Goal: Feedback & Contribution: Contribute content

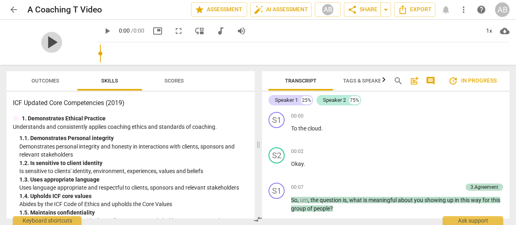
click at [62, 44] on span "play_arrow" at bounding box center [51, 42] width 21 height 21
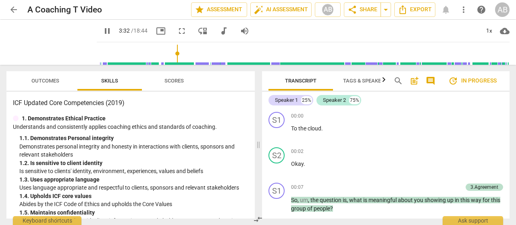
scroll to position [181, 0]
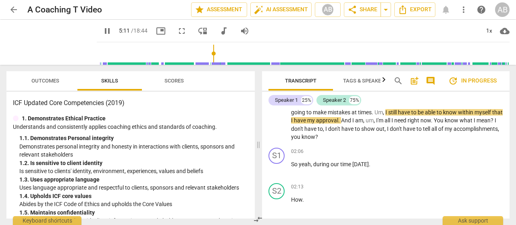
drag, startPoint x: 91, startPoint y: 53, endPoint x: 206, endPoint y: 55, distance: 115.3
click at [206, 55] on input "range" at bounding box center [304, 54] width 409 height 26
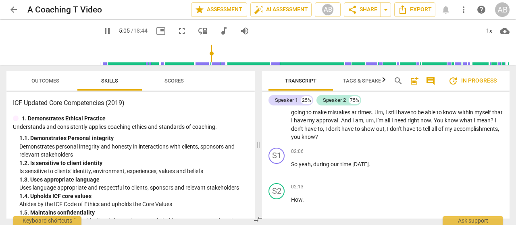
drag, startPoint x: 209, startPoint y: 53, endPoint x: 204, endPoint y: 54, distance: 4.9
click at [204, 54] on input "range" at bounding box center [304, 54] width 409 height 26
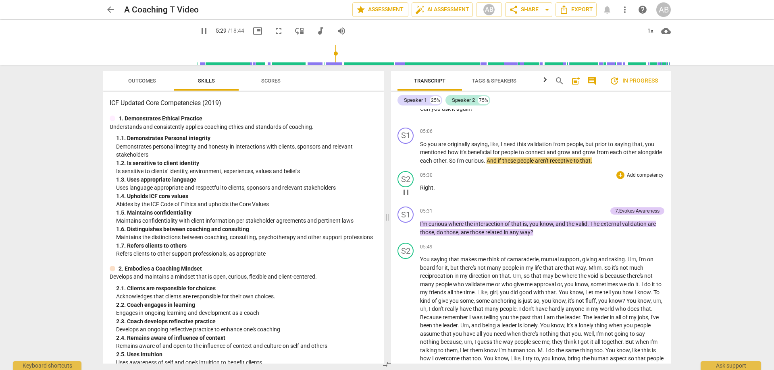
scroll to position [552, 0]
click at [515, 148] on span "people" at bounding box center [574, 144] width 17 height 6
click at [515, 80] on span "post_add" at bounding box center [576, 81] width 10 height 10
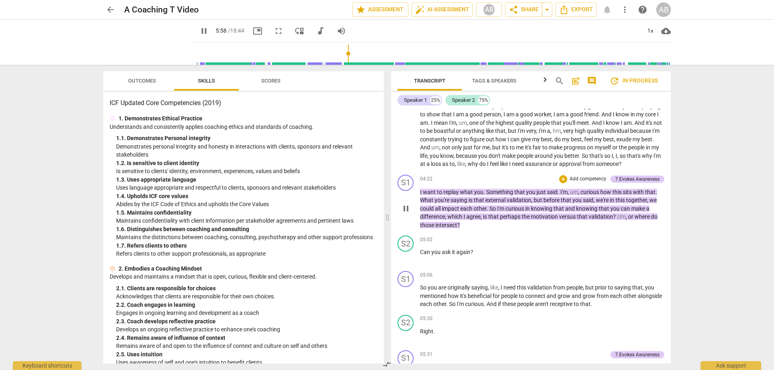
scroll to position [421, 0]
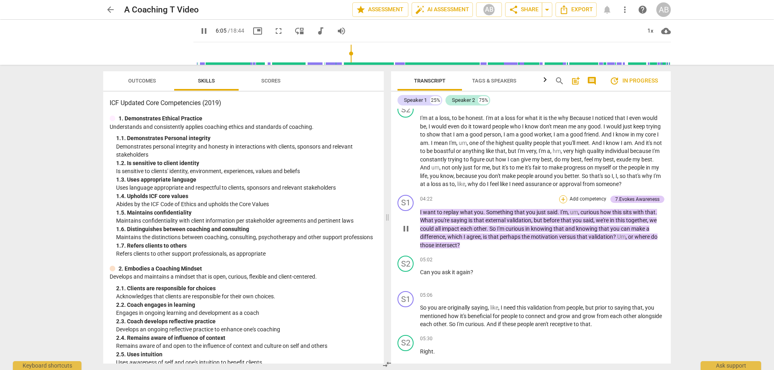
click at [515, 203] on div "+" at bounding box center [563, 199] width 8 height 8
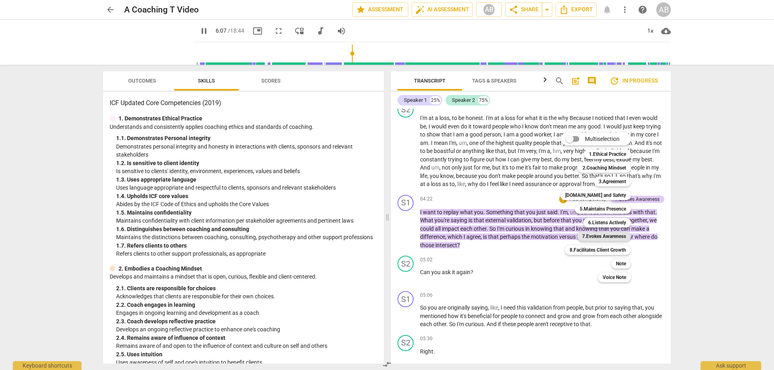
click at [515, 225] on b "7.Evokes Awareness" at bounding box center [604, 237] width 44 height 10
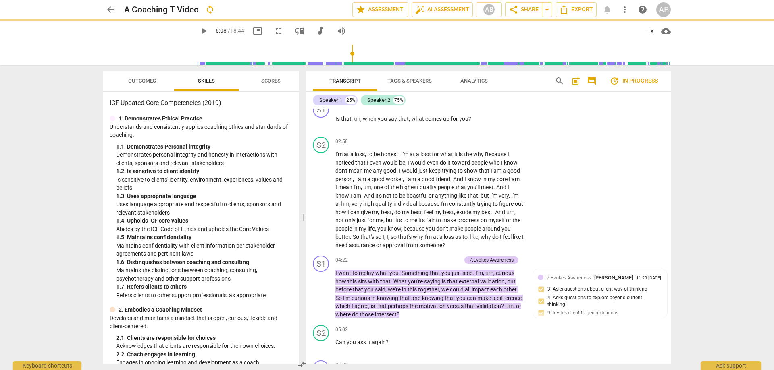
type input "368"
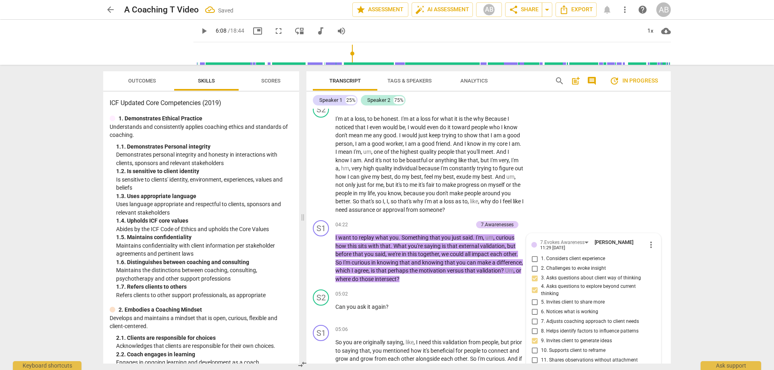
scroll to position [599, 0]
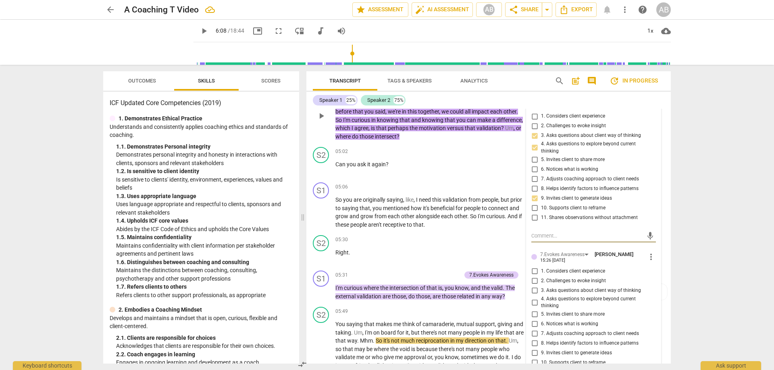
type textarea "H"
type textarea "Ho"
type textarea "Hoq"
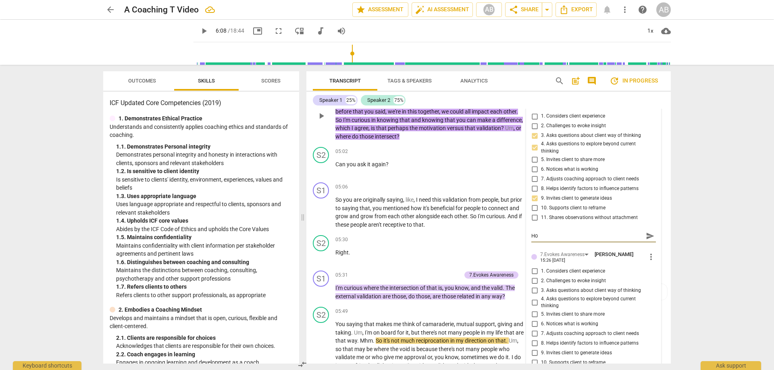
type textarea "Hoq"
type textarea "Hoq m"
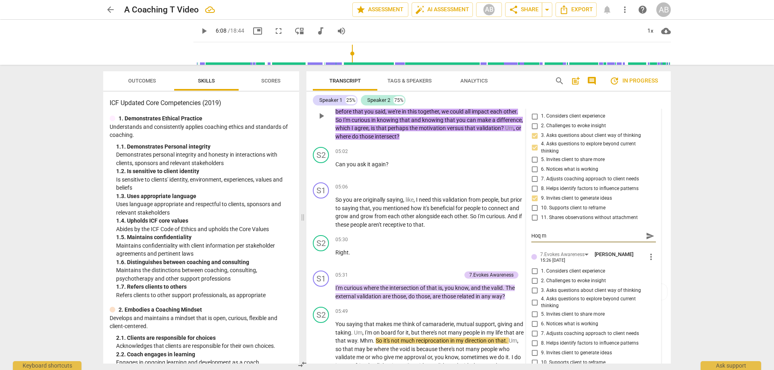
type textarea "Hoq mi"
type textarea "Hoq m"
type textarea "Hoq"
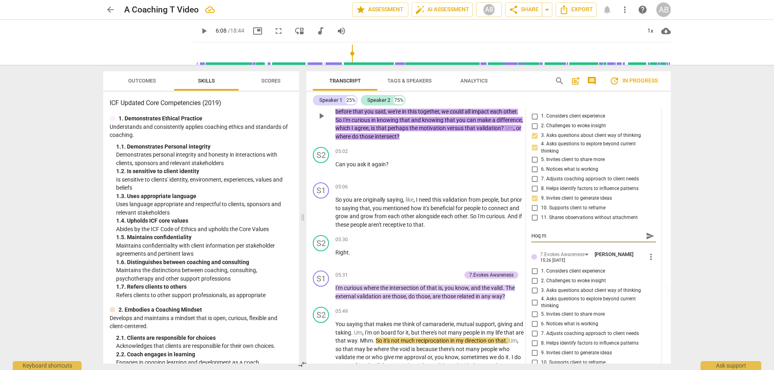
type textarea "Hoq"
type textarea "Ho"
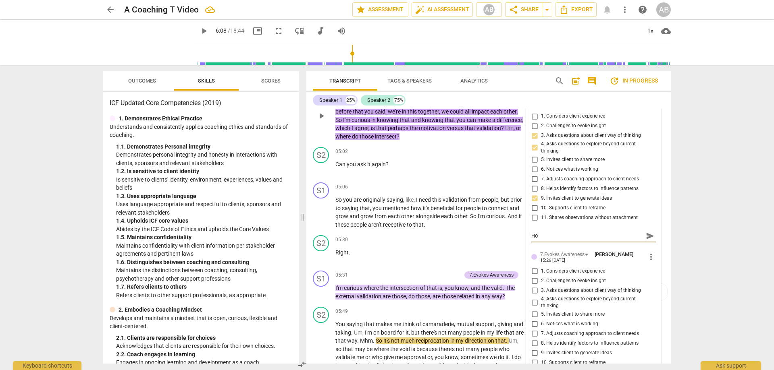
type textarea "How"
type textarea "How m"
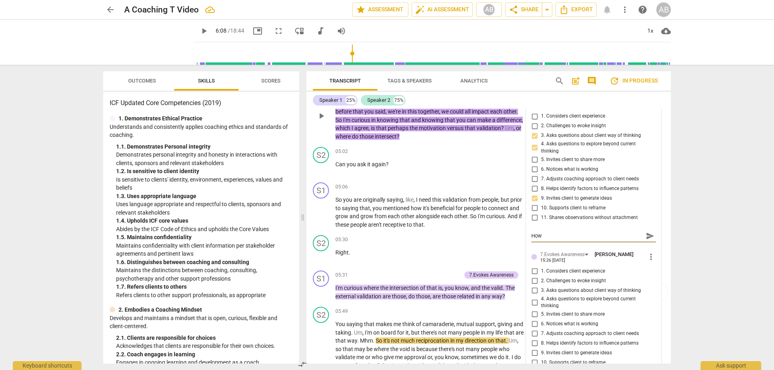
type textarea "How m"
type textarea "How mi"
type textarea "How mig"
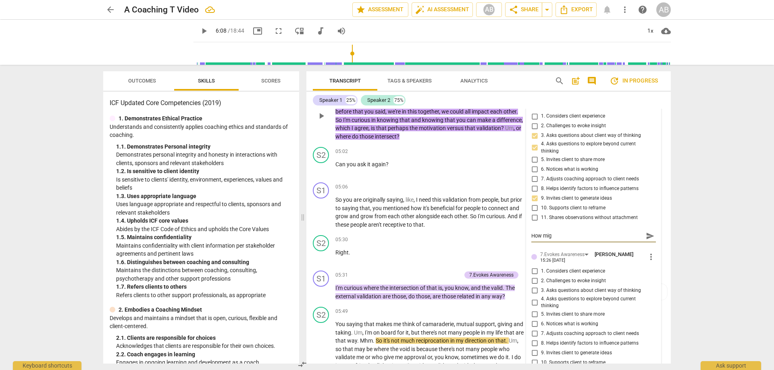
type textarea "How migh"
type textarea "How might"
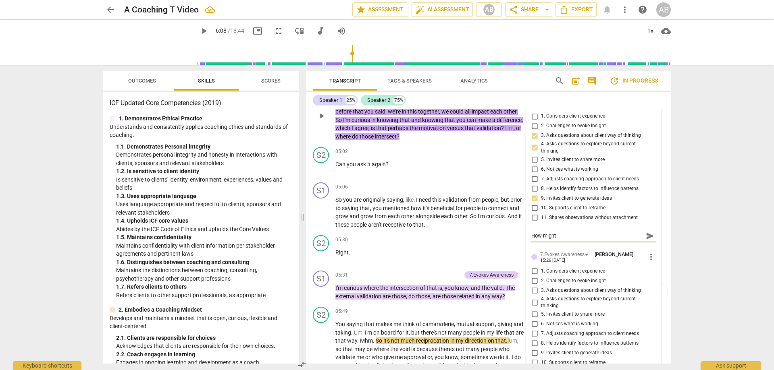
type textarea "How might"
type textarea "How might I"
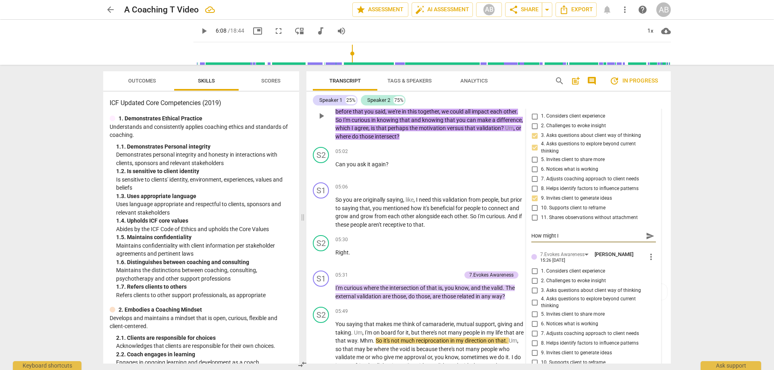
type textarea "How might I h"
type textarea "How might I ha"
type textarea "How might I hav"
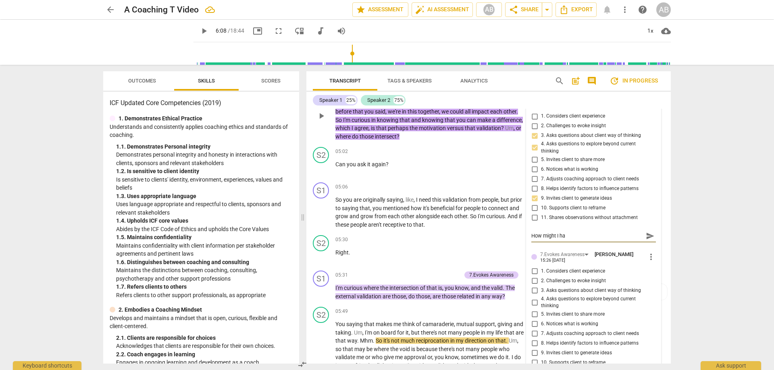
type textarea "How might I hav"
type textarea "How might I have"
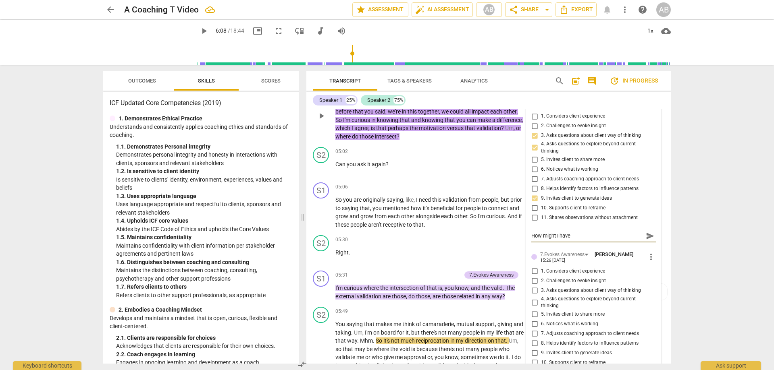
type textarea "How might I have s"
type textarea "How might I have sa"
type textarea "How might I have sai"
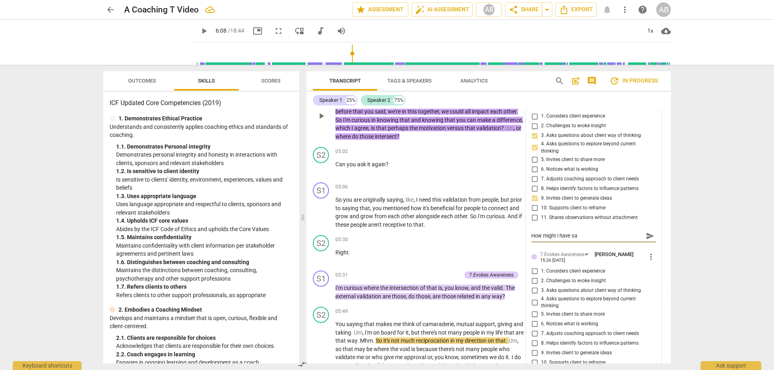
type textarea "How might I have sai"
type textarea "How might I have said"
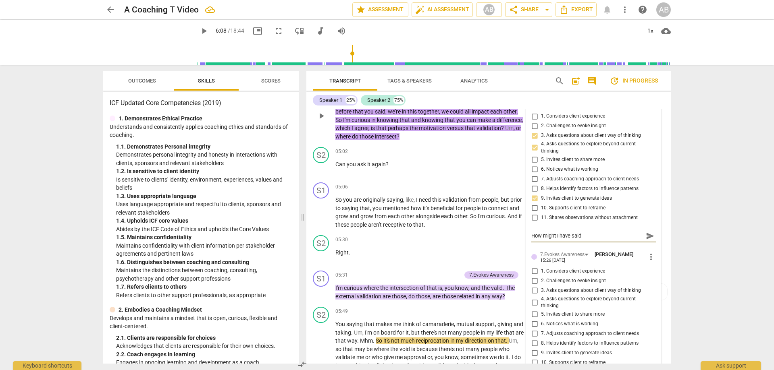
type textarea "How might I have said t"
type textarea "How might I have said th"
type textarea "How might I have said thi"
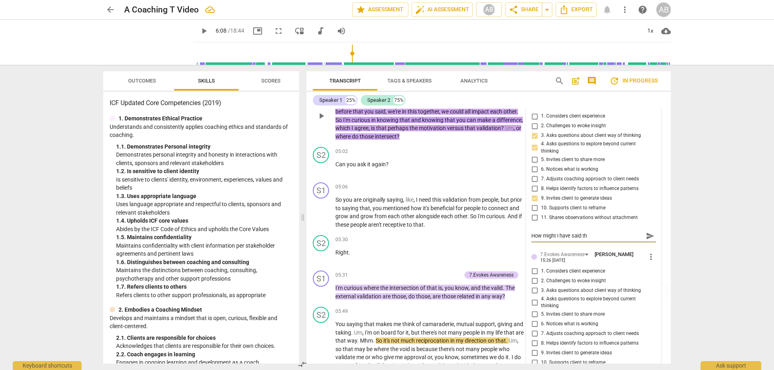
type textarea "How might I have said thi"
type textarea "How might I have said this"
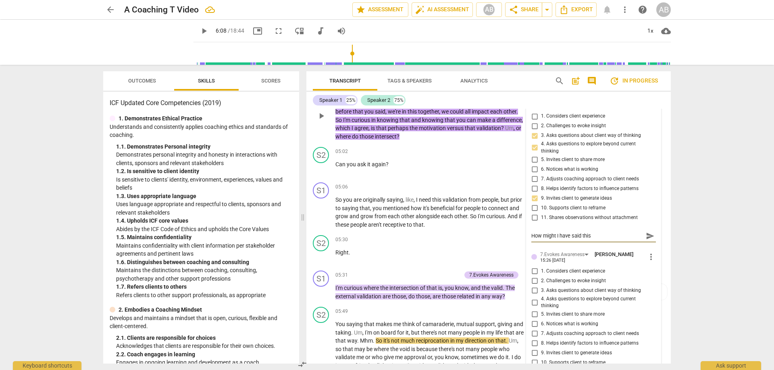
type textarea "How might I have said this m"
type textarea "How might I have said this mo"
type textarea "How might I have said this mor"
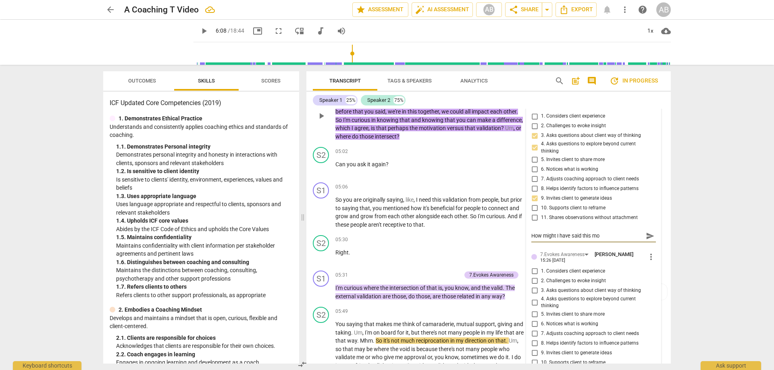
type textarea "How might I have said this mor"
type textarea "How might I have said this more"
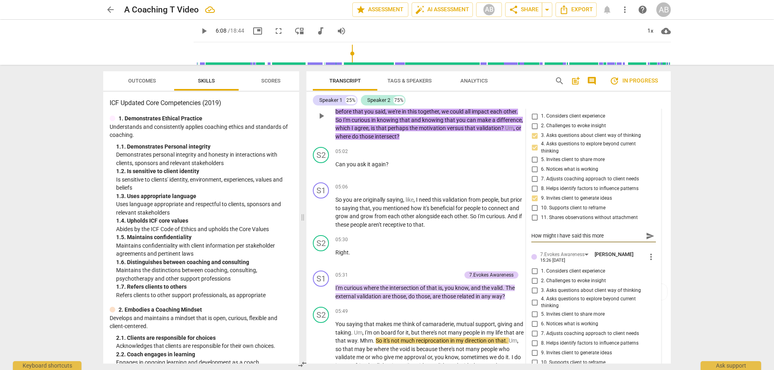
type textarea "How might I have said this more c"
type textarea "How might I have said this more co"
type textarea "How might I have said this more con"
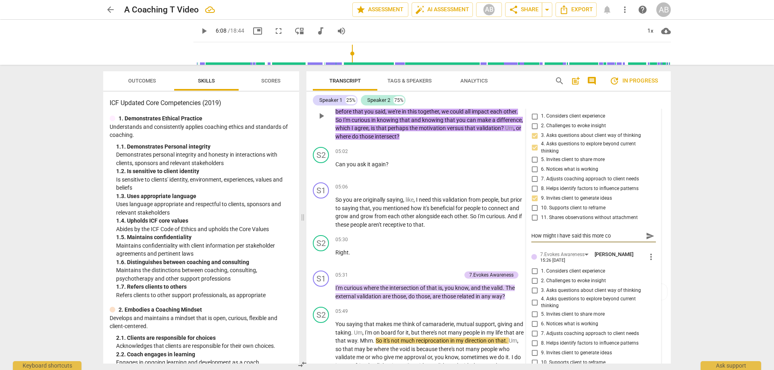
type textarea "How might I have said this more con"
type textarea "How might I have said this more conc"
type textarea "How might I have said this more conci"
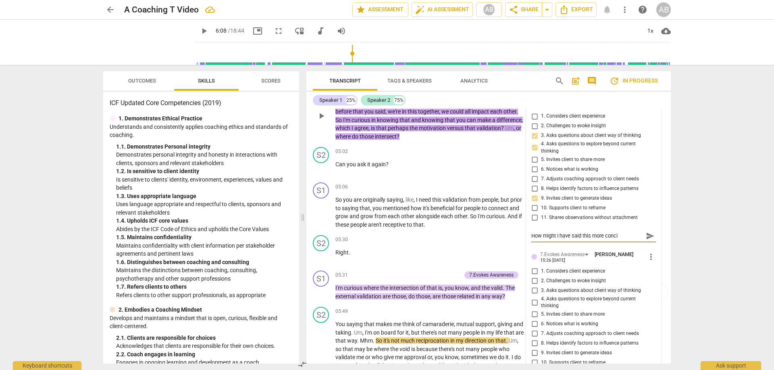
type textarea "How might I have said this more concis"
type textarea "How might I have said this more concise"
type textarea "How might I have said this more concisel"
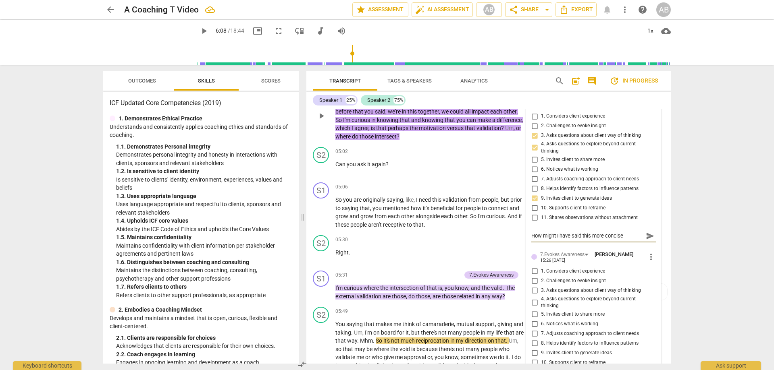
type textarea "How might I have said this more concisel"
type textarea "How might I have said this more concisely"
type textarea "How might I have said this more concisely?"
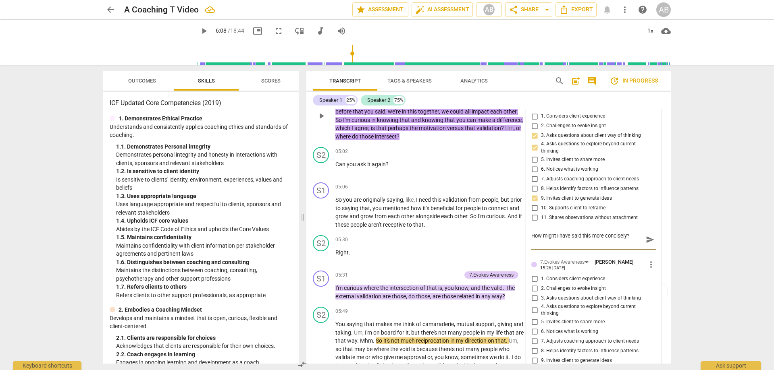
type textarea "How might I have said this more concisely?"
click at [515, 225] on span "send" at bounding box center [650, 240] width 9 height 9
click at [199, 32] on span "play_arrow" at bounding box center [204, 31] width 10 height 10
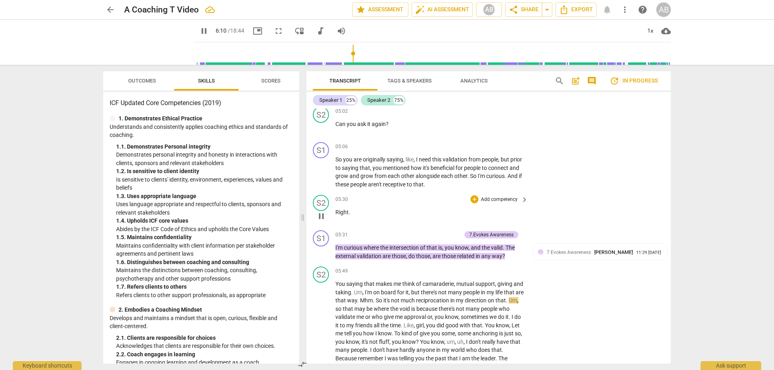
scroll to position [679, 0]
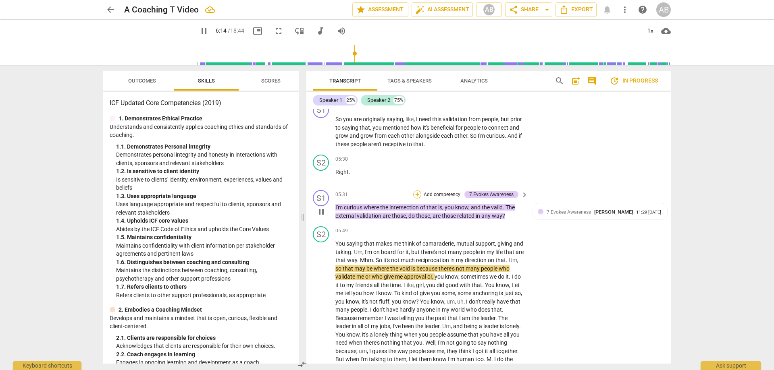
click at [416, 194] on div "+" at bounding box center [417, 195] width 8 height 8
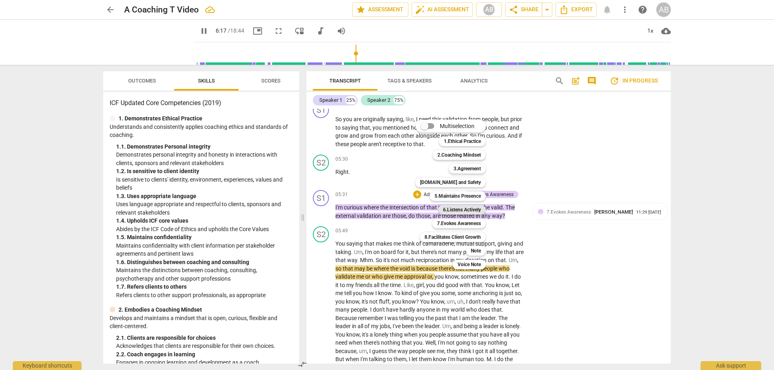
click at [461, 210] on b "6.Listens Actively" at bounding box center [462, 210] width 38 height 10
type input "377"
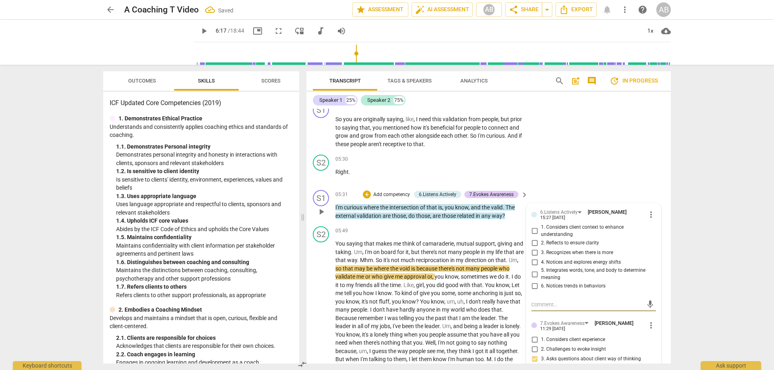
click at [515, 225] on input "2. Reflects to ensure clarity" at bounding box center [534, 243] width 13 height 10
checkbox input "true"
click at [515, 225] on input "3. Recognizes when there is more" at bounding box center [534, 253] width 13 height 10
checkbox input "true"
click at [515, 167] on div "S2 play_arrow pause 05:30 + Add competency keyboard_arrow_right Right ." at bounding box center [488, 169] width 364 height 35
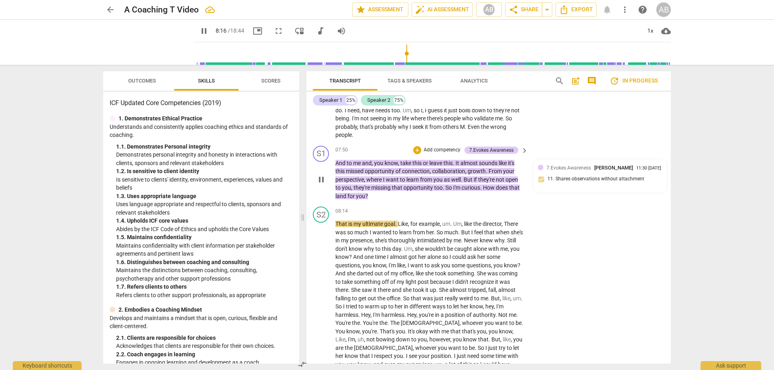
scroll to position [944, 0]
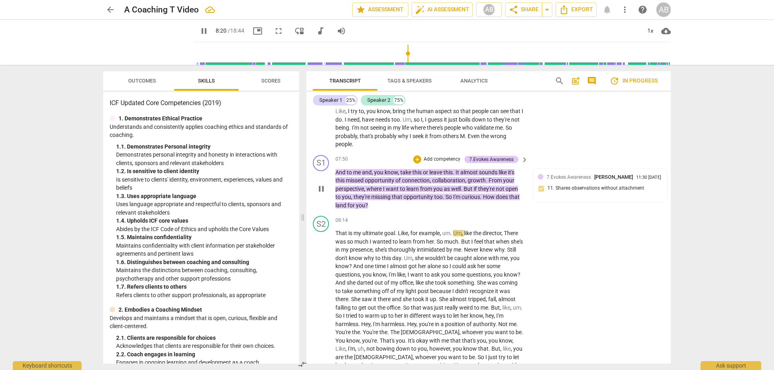
click at [440, 172] on span "leave" at bounding box center [436, 172] width 14 height 6
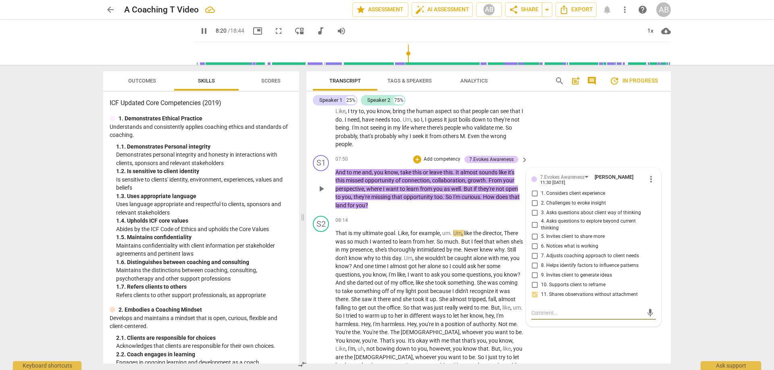
type input "501"
click at [515, 225] on div "mic" at bounding box center [593, 313] width 125 height 13
click at [515, 225] on textarea at bounding box center [587, 313] width 112 height 8
type textarea "I"
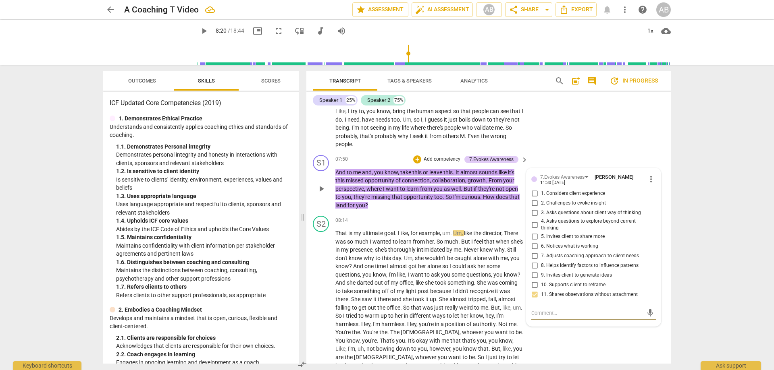
type textarea "I"
type textarea "I l"
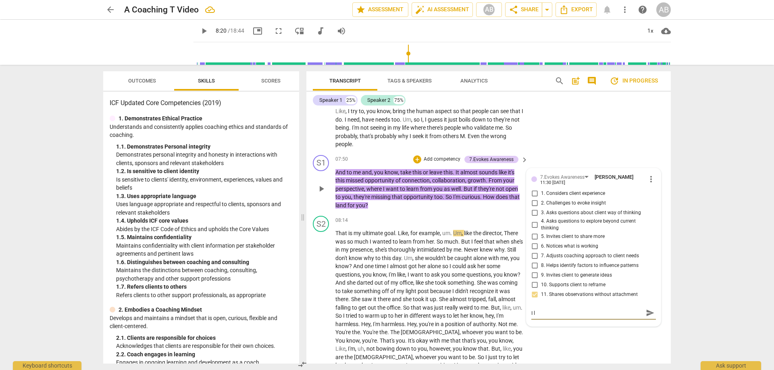
type textarea "I le"
type textarea "I lef"
type textarea "I left"
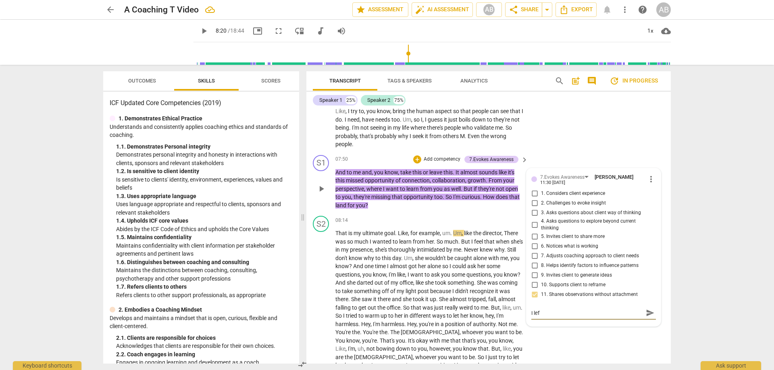
type textarea "I left"
type textarea "I left ""
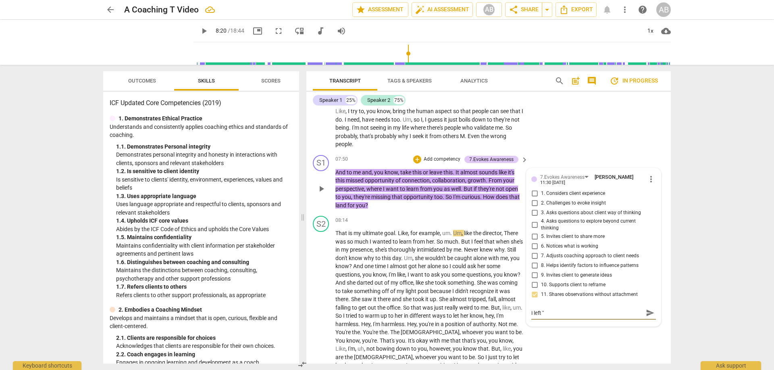
type textarea "I left "t"
type textarea "I left "th"
type textarea "I left "the"
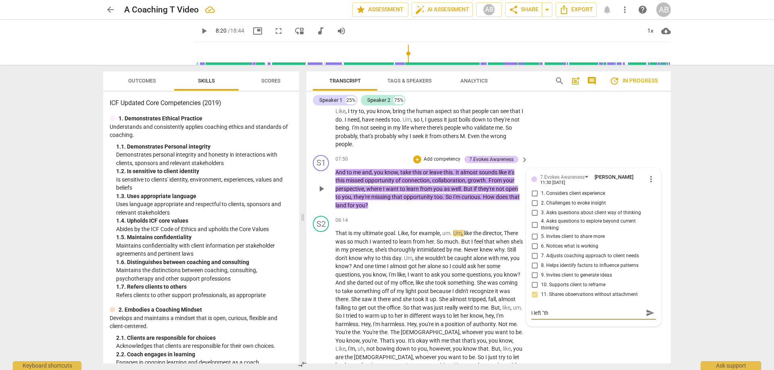
type textarea "I left "the"
type textarea "I left "the w"
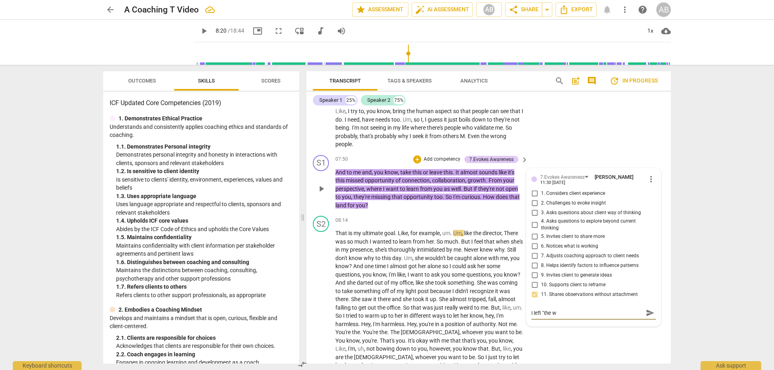
type textarea "I left "the wr"
type textarea "I left "the wro"
type textarea "I left "the wron"
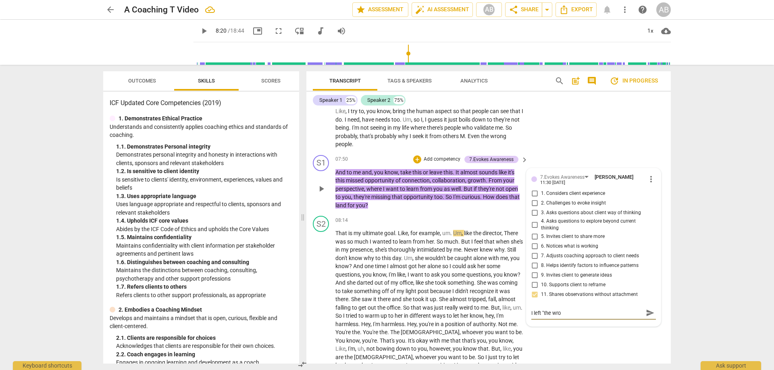
type textarea "I left "the wron"
type textarea "I left "the wrong"
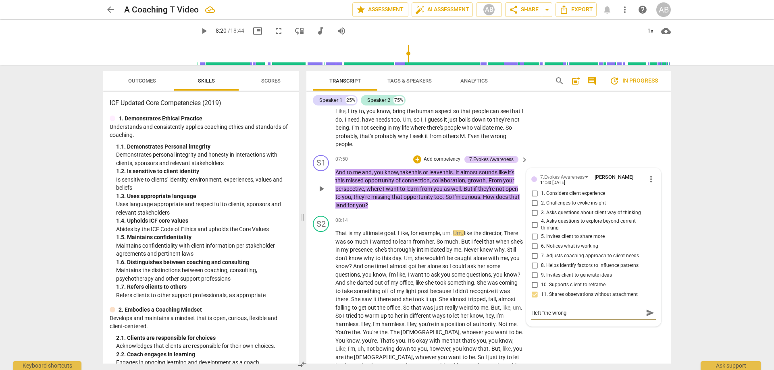
type textarea "I left "the wrong p"
type textarea "I left "the wrong pe"
type textarea "I left "the wrong peo"
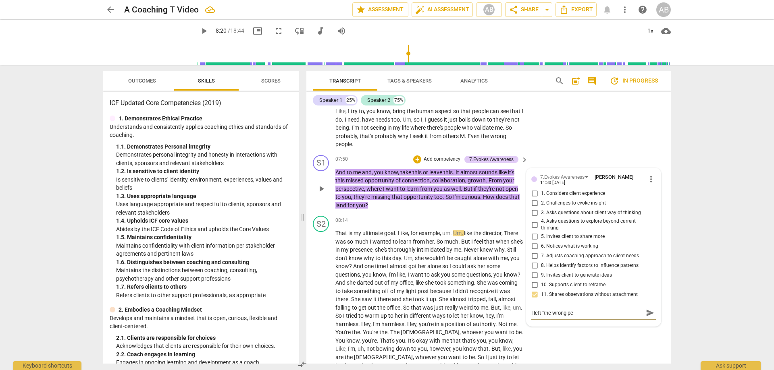
type textarea "I left "the wrong peo"
type textarea "I left "the wrong peop"
type textarea "I left "the wrong peopl"
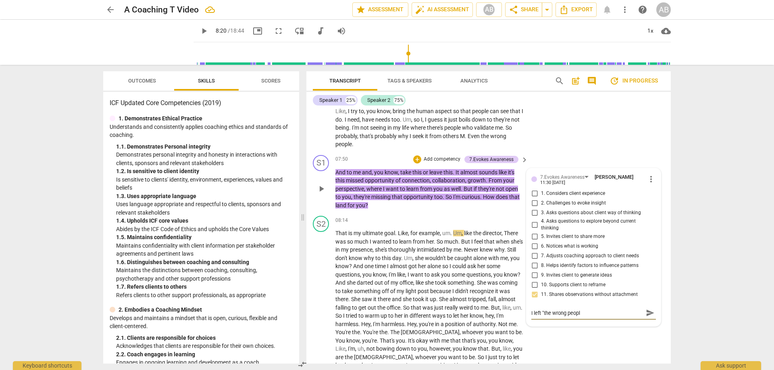
type textarea "I left "the wrong people"
type textarea "I left "the wrong people""
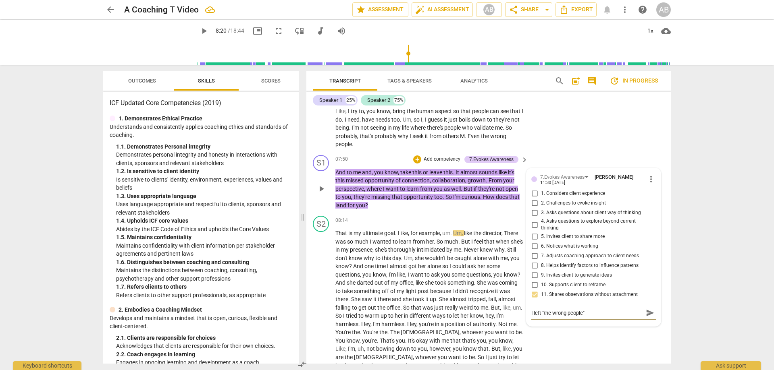
type textarea "I left "the wrong people""
type textarea "I left "the wrong people" o"
type textarea "I left "the wrong people" on"
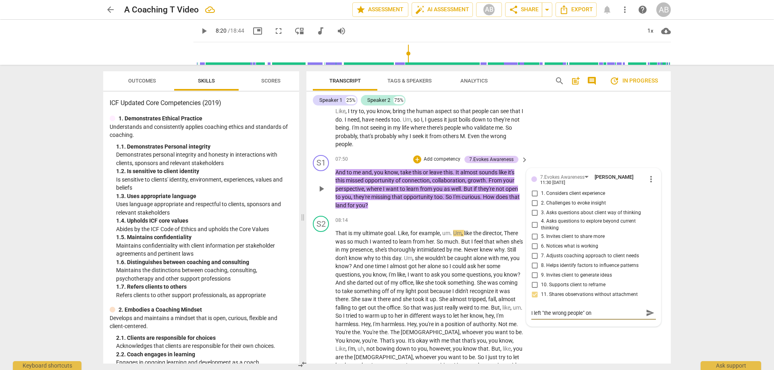
type textarea "I left "the wrong people" on"
type textarea "I left "the wrong people" on t"
type textarea "I left "the wrong people" on th"
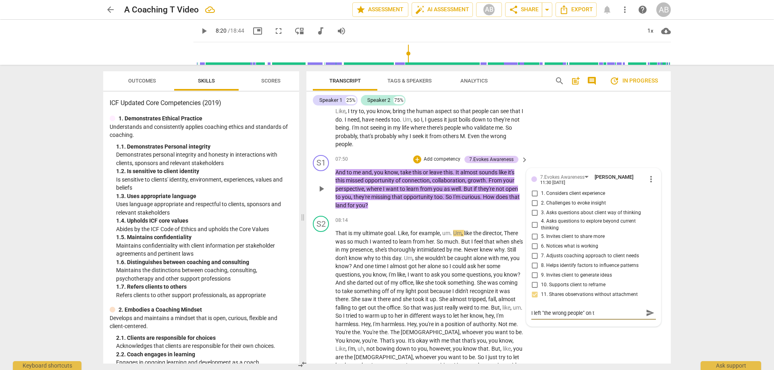
type textarea "I left "the wrong people" on th"
type textarea "I left "the wrong people" on the"
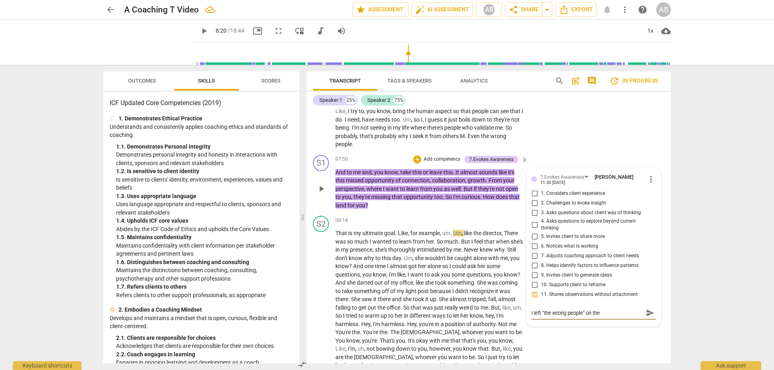
type textarea "I left "the wrong people" on the t"
type textarea "I left "the wrong people" on the ta"
type textarea "I left "the wrong people" on the tab"
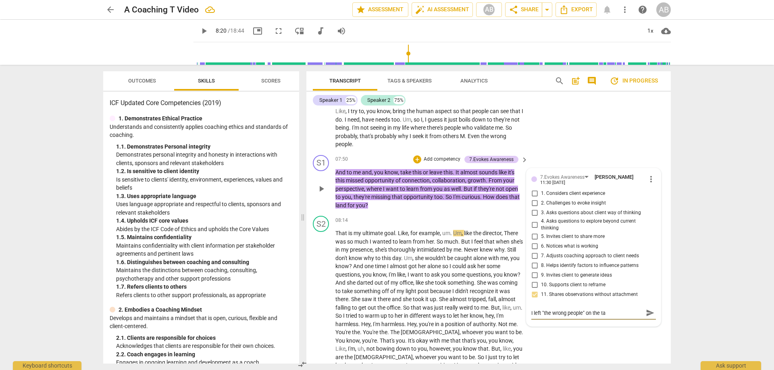
type textarea "I left "the wrong people" on the tab"
type textarea "I left "the wrong people" on the tabl"
type textarea "I left "the wrong people" on the table"
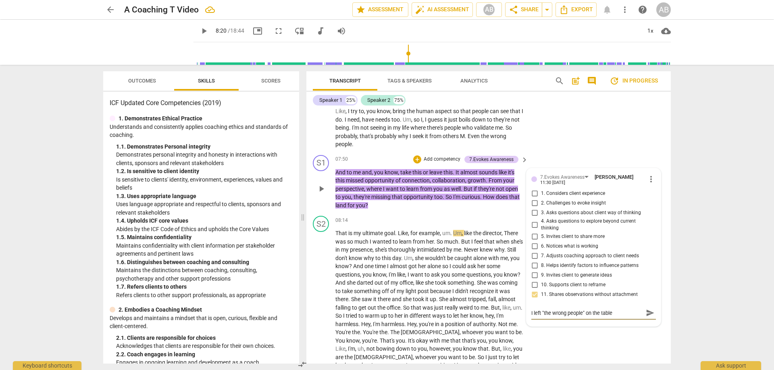
type textarea "I left "the wrong people" on the table."
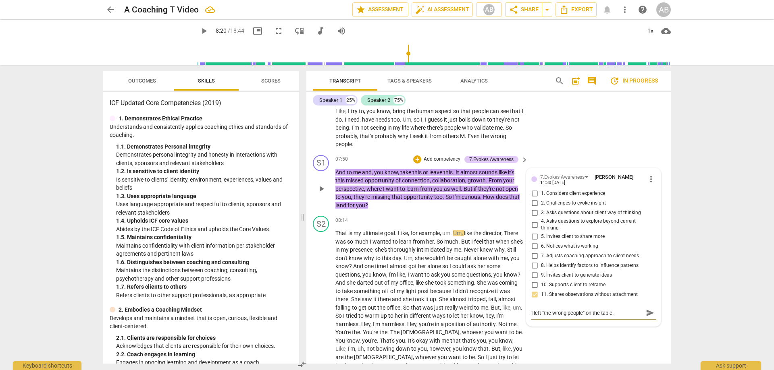
type textarea "I left "the wrong people" on the table."
type textarea "I left "the wrong people" on the table. C"
type textarea "I left "the wrong people" on the table. Co"
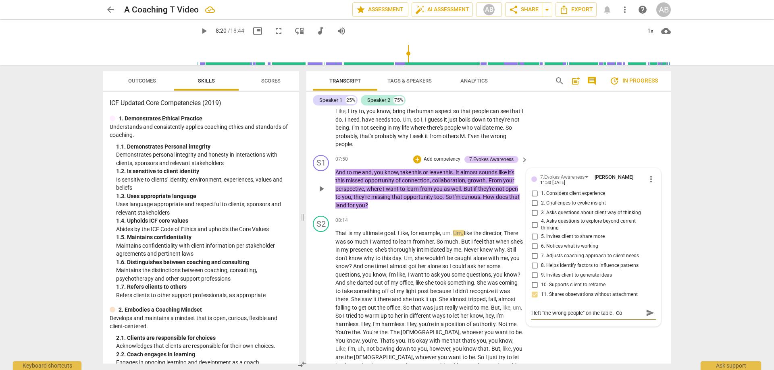
type textarea "I left "the wrong people" on the table. Cou"
type textarea "I left "the wrong people" on the table. Coul"
type textarea "I left "the wrong people" on the table. Could"
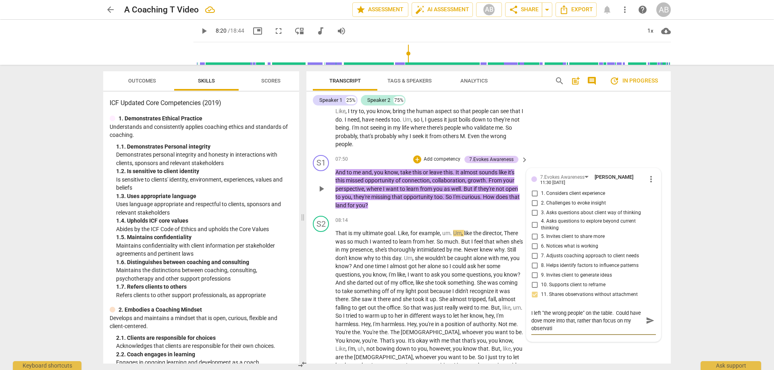
scroll to position [0, 0]
click at [515, 225] on span "send" at bounding box center [650, 321] width 9 height 9
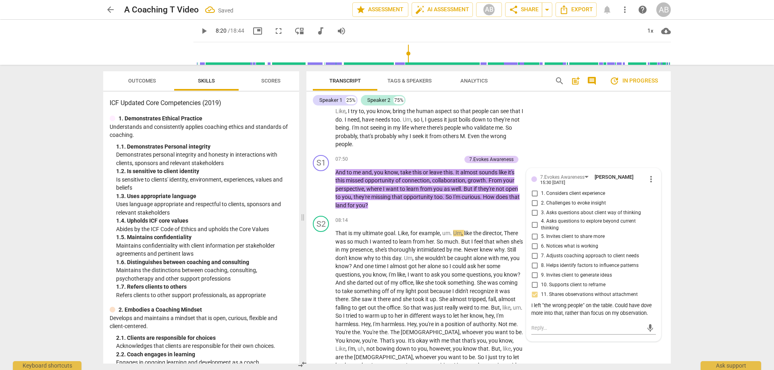
click at [199, 27] on span "play_arrow" at bounding box center [204, 31] width 10 height 10
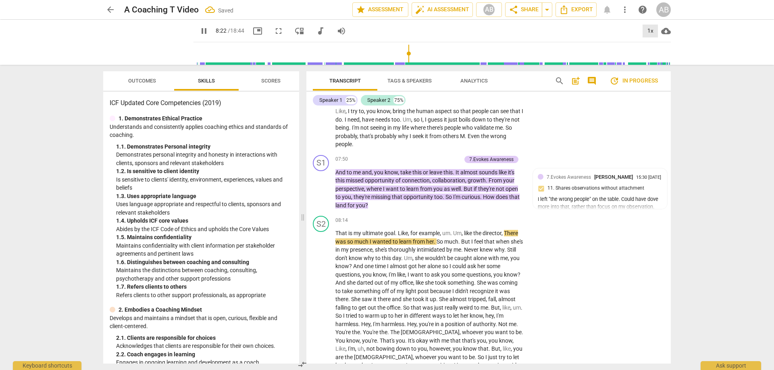
click at [515, 30] on div "1x" at bounding box center [649, 31] width 15 height 13
click at [515, 58] on li "1.25x" at bounding box center [655, 62] width 27 height 15
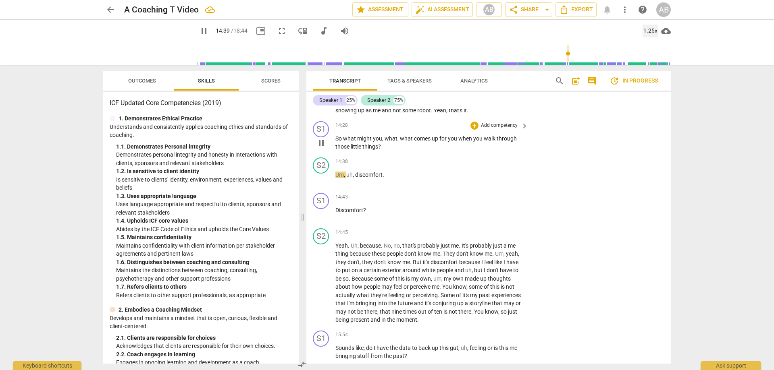
scroll to position [1722, 0]
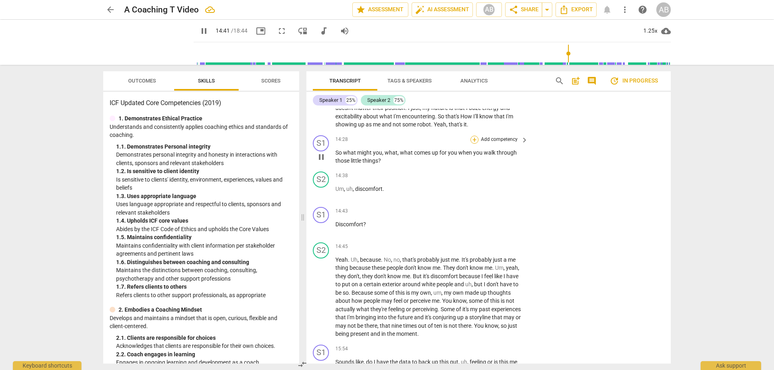
click at [473, 137] on div "+" at bounding box center [474, 140] width 8 height 8
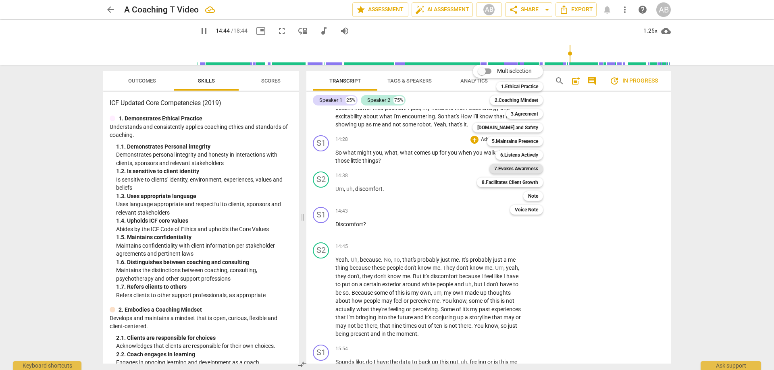
click at [509, 166] on b "7.Evokes Awareness" at bounding box center [516, 169] width 44 height 10
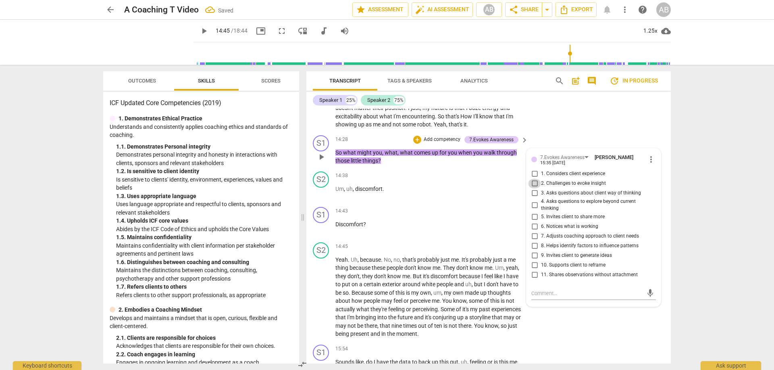
click at [515, 183] on input "2. Challenges to evoke insight" at bounding box center [534, 184] width 13 height 10
click at [515, 194] on input "3. Asks questions about client way of thinking" at bounding box center [534, 194] width 13 height 10
click at [515, 205] on input "4. Asks questions to explore beyond current thinking" at bounding box center [534, 205] width 13 height 10
click at [515, 225] on input "9. Invites client to generate ideas" at bounding box center [534, 256] width 13 height 10
click at [199, 30] on span "play_arrow" at bounding box center [204, 31] width 10 height 10
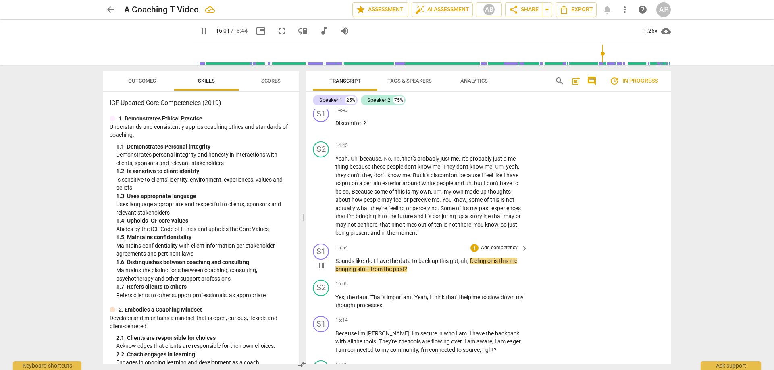
scroll to position [1843, 0]
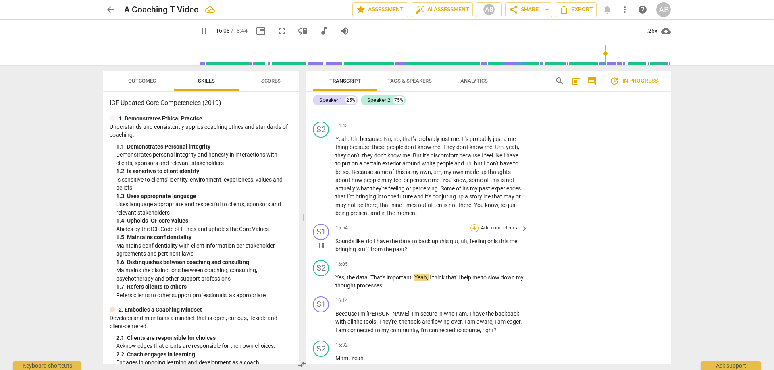
click at [476, 225] on div "+" at bounding box center [474, 228] width 8 height 8
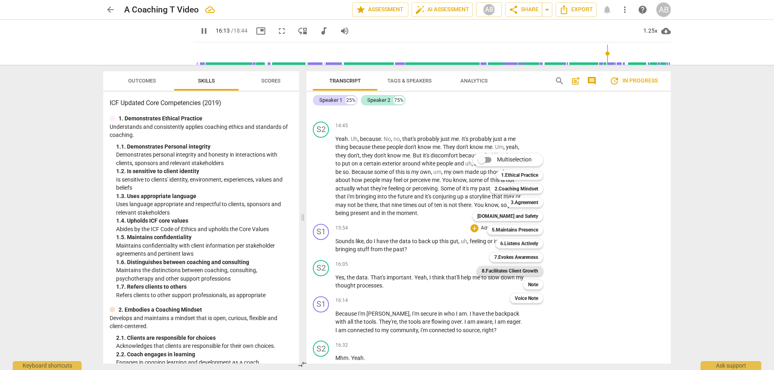
click at [515, 225] on b "8.Facilitates Client Growth" at bounding box center [510, 271] width 56 height 10
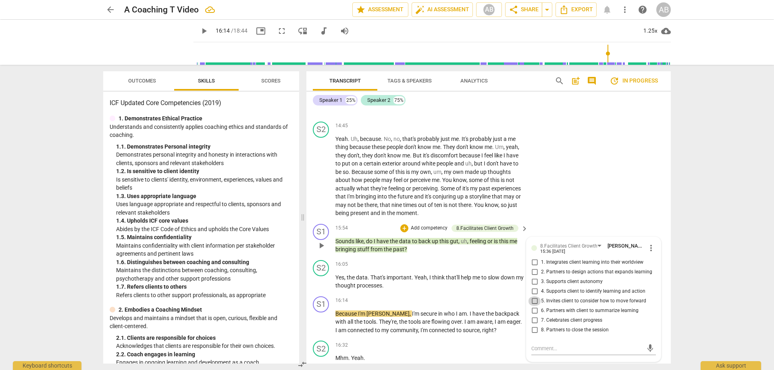
click at [515, 225] on input "5. Invites client to consider how to move forward" at bounding box center [534, 302] width 13 height 10
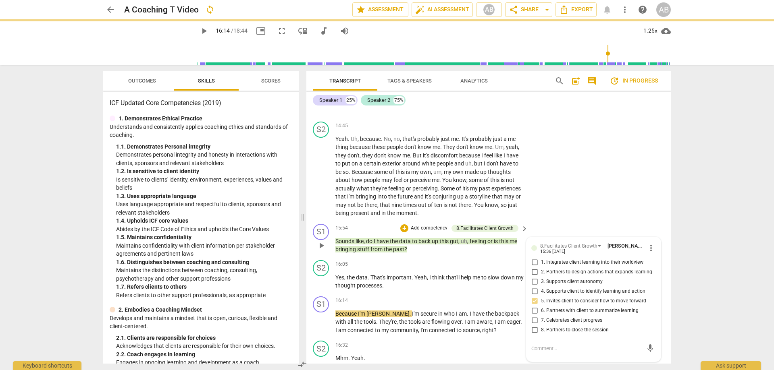
click at [411, 225] on p "Add competency" at bounding box center [429, 228] width 38 height 7
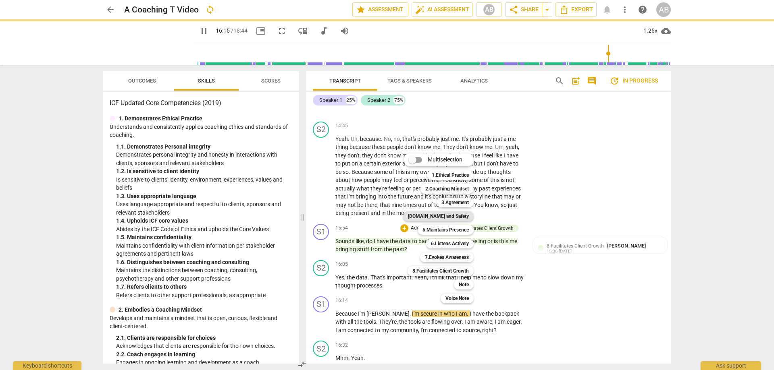
click at [449, 215] on b "[DOMAIN_NAME] and Safety" at bounding box center [438, 217] width 61 height 10
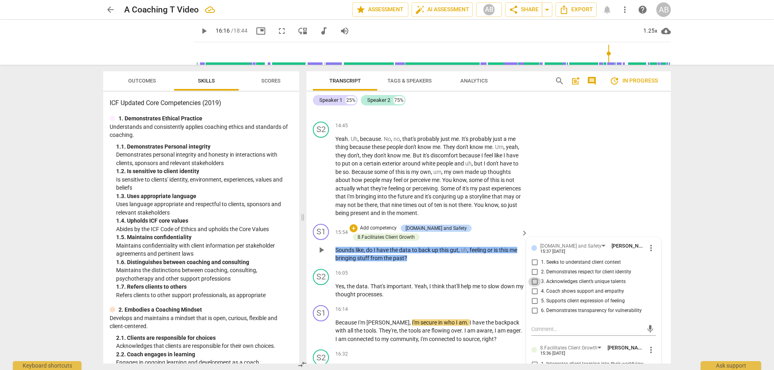
click at [515, 225] on input "3. Acknowledges client’s unique talents" at bounding box center [534, 282] width 13 height 10
click at [515, 225] on input "4. Coach shows support and empathy" at bounding box center [534, 292] width 13 height 10
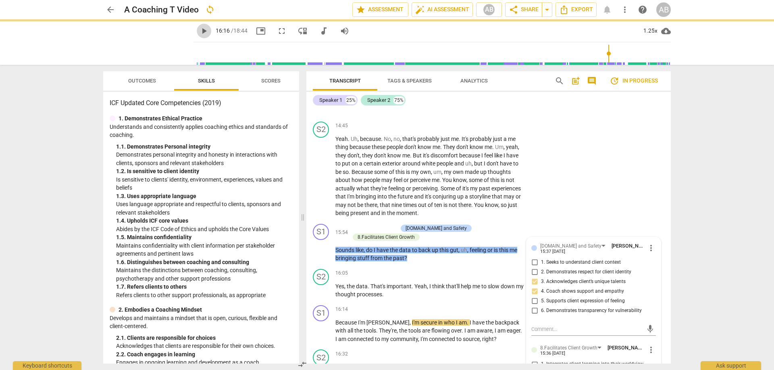
click at [199, 31] on span "play_arrow" at bounding box center [204, 31] width 10 height 10
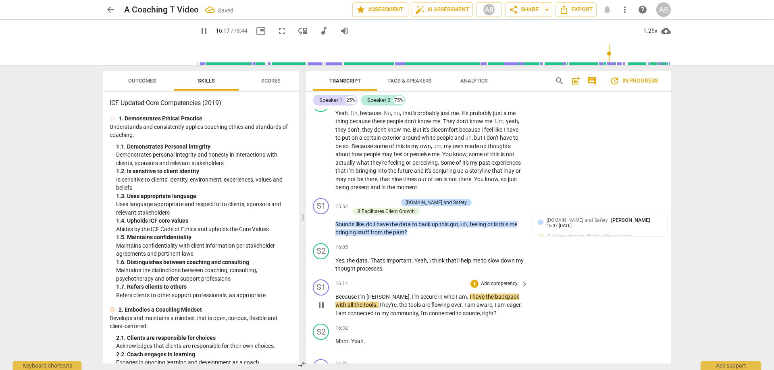
scroll to position [1883, 0]
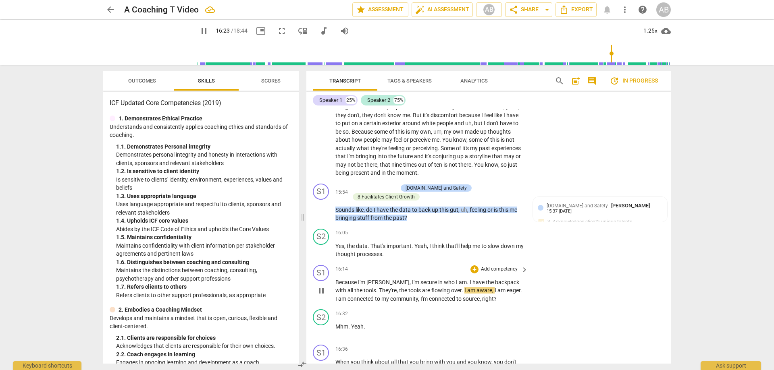
drag, startPoint x: 389, startPoint y: 194, endPoint x: 450, endPoint y: 273, distance: 99.7
click at [450, 225] on div "format_bold format_list_bulleted [PERSON_NAME] delete Summary: S1 play_arrow pa…" at bounding box center [488, 236] width 364 height 255
click at [472, 225] on div "+" at bounding box center [474, 270] width 8 height 8
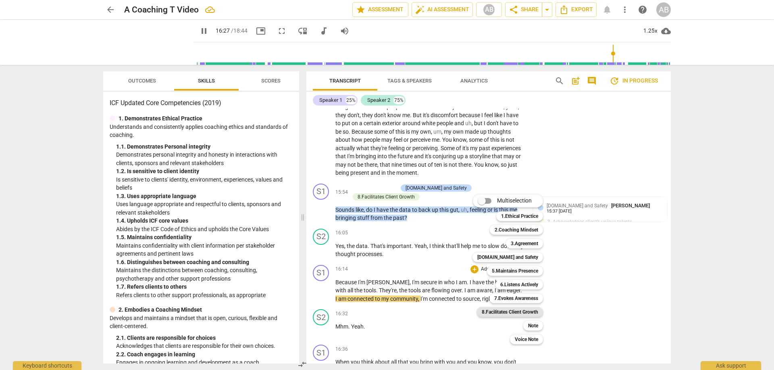
click at [515, 225] on b "8.Facilitates Client Growth" at bounding box center [510, 312] width 56 height 10
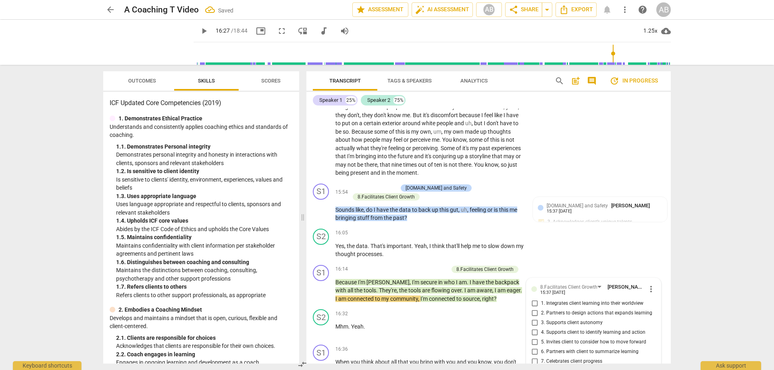
scroll to position [2037, 0]
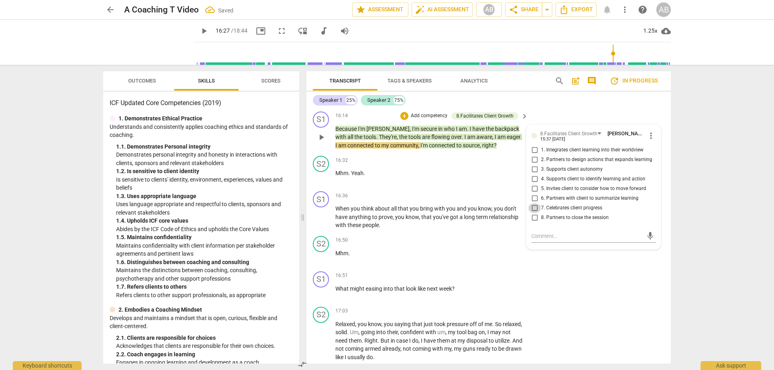
click at [515, 209] on input "7. Celebrates client progress" at bounding box center [534, 208] width 13 height 10
click at [515, 197] on input "6. Partners with client to summarize learning" at bounding box center [534, 199] width 13 height 10
click at [515, 185] on input "5. Invites client to consider how to move forward" at bounding box center [534, 189] width 13 height 10
click at [515, 167] on input "3. Supports client autonomy" at bounding box center [534, 170] width 13 height 10
click at [412, 114] on p "Add competency" at bounding box center [429, 115] width 38 height 7
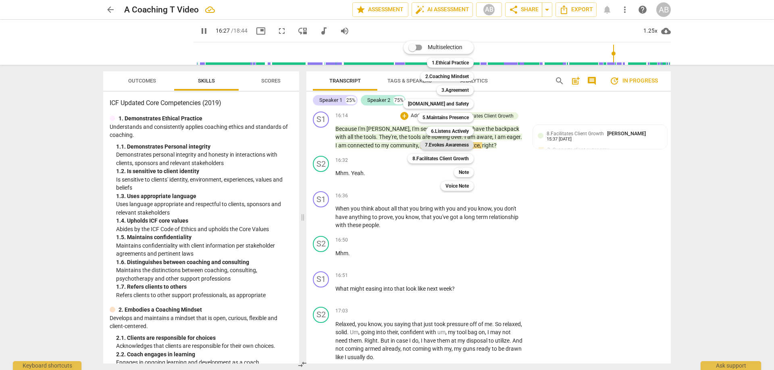
click at [458, 144] on b "7.Evokes Awareness" at bounding box center [447, 145] width 44 height 10
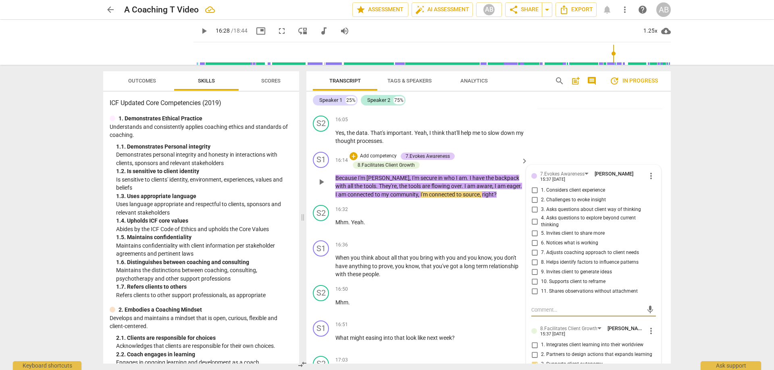
scroll to position [1956, 0]
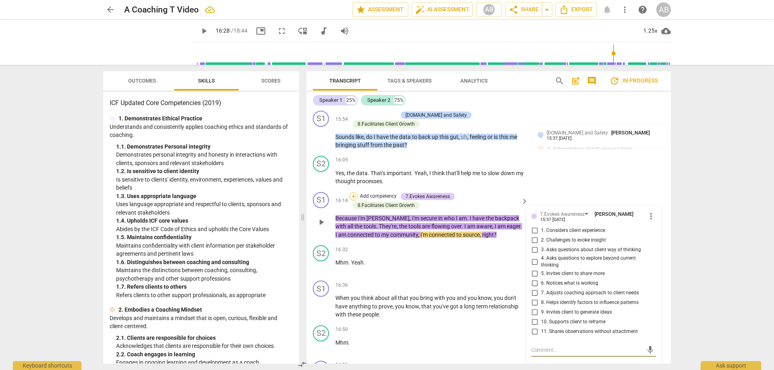
click at [355, 194] on div "+" at bounding box center [353, 197] width 8 height 8
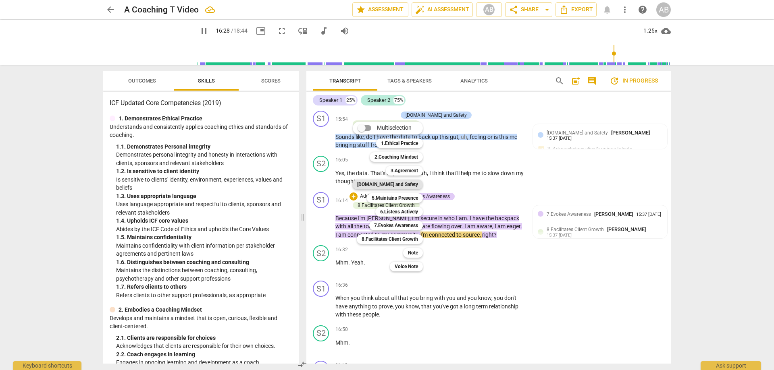
click at [408, 185] on b "[DOMAIN_NAME] and Safety" at bounding box center [387, 185] width 61 height 10
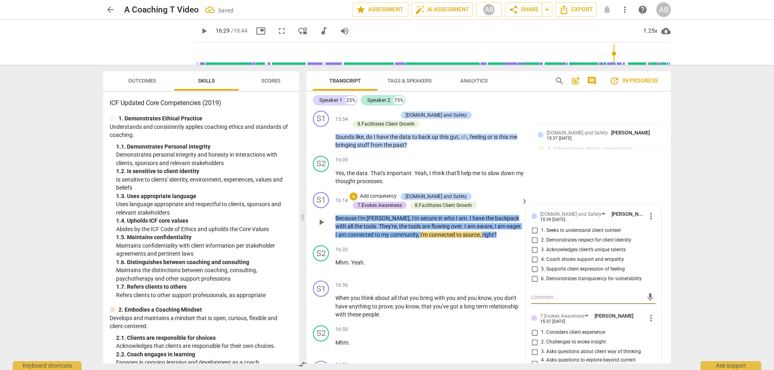
click at [515, 225] on input "4. Coach shows support and empathy" at bounding box center [534, 260] width 13 height 10
click at [515, 225] on input "2. Demonstrates respect for client identity" at bounding box center [534, 241] width 13 height 10
click at [199, 30] on span "play_arrow" at bounding box center [204, 31] width 10 height 10
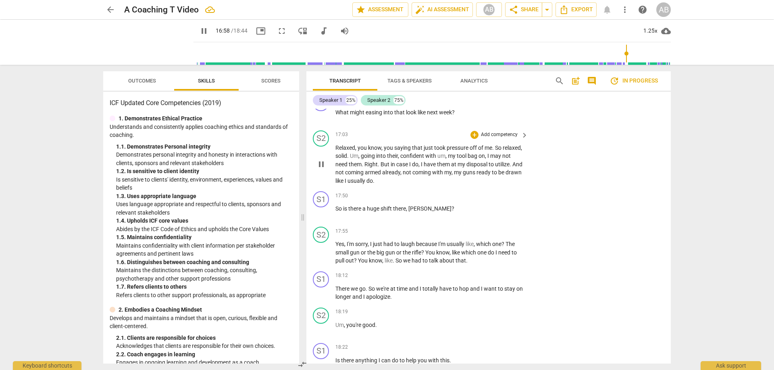
scroll to position [2182, 0]
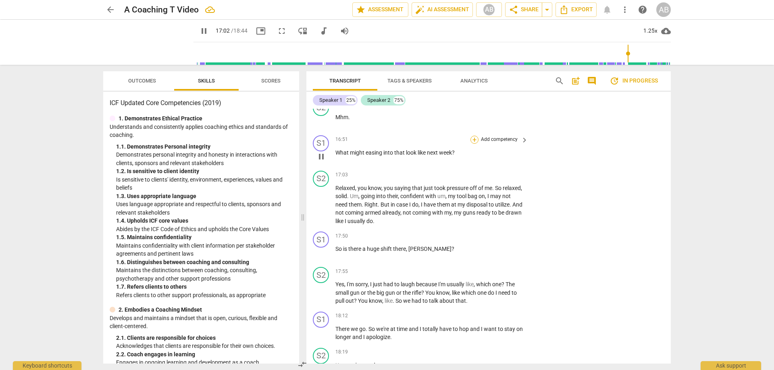
click at [473, 141] on div "+" at bounding box center [474, 140] width 8 height 8
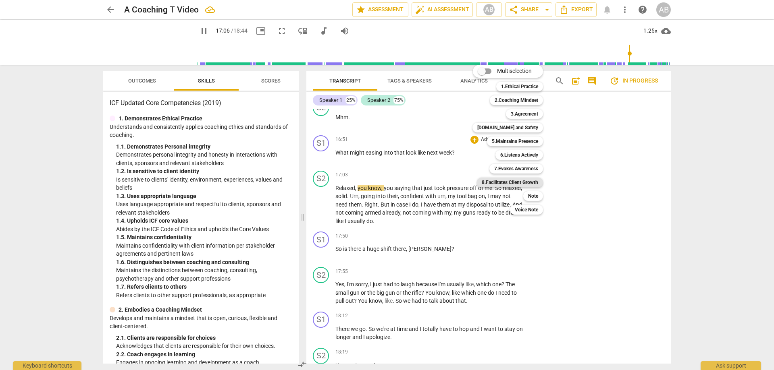
click at [509, 184] on b "8.Facilitates Client Growth" at bounding box center [510, 183] width 56 height 10
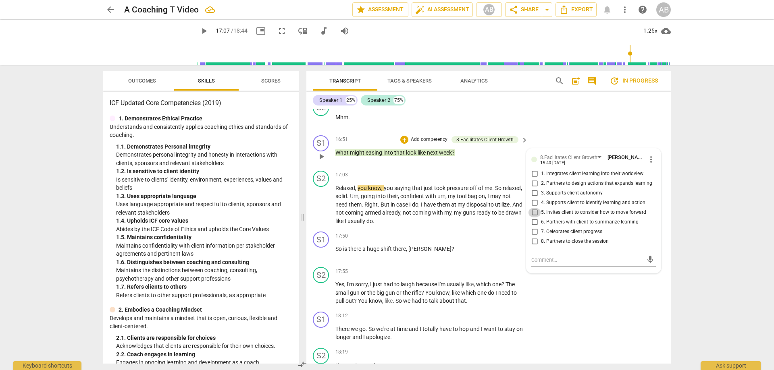
click at [515, 214] on input "5. Invites client to consider how to move forward" at bounding box center [534, 213] width 13 height 10
click at [199, 30] on span "play_arrow" at bounding box center [204, 31] width 10 height 10
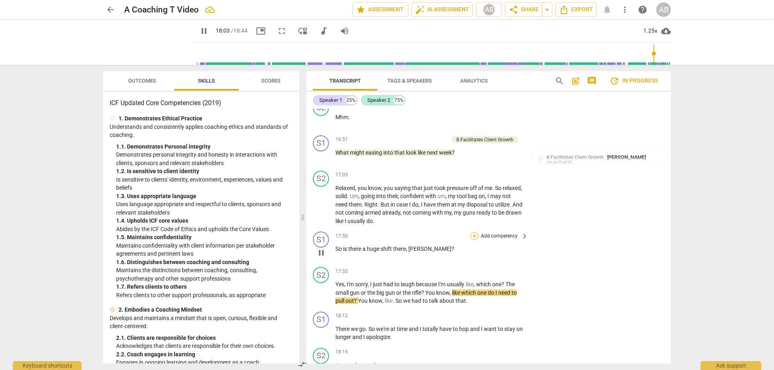
click at [474, 225] on div "+" at bounding box center [474, 236] width 8 height 8
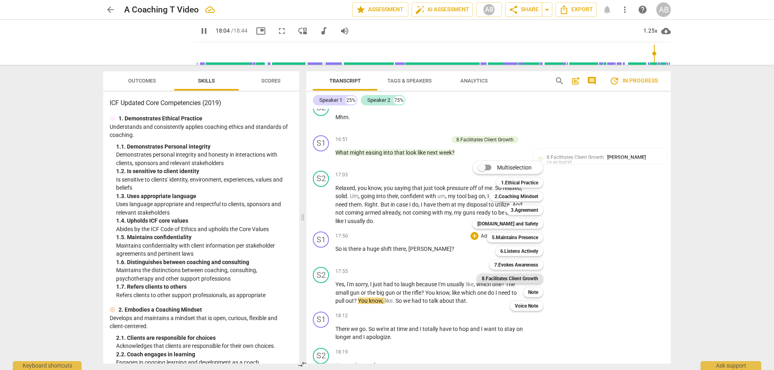
click at [514, 225] on b "8.Facilitates Client Growth" at bounding box center [510, 279] width 56 height 10
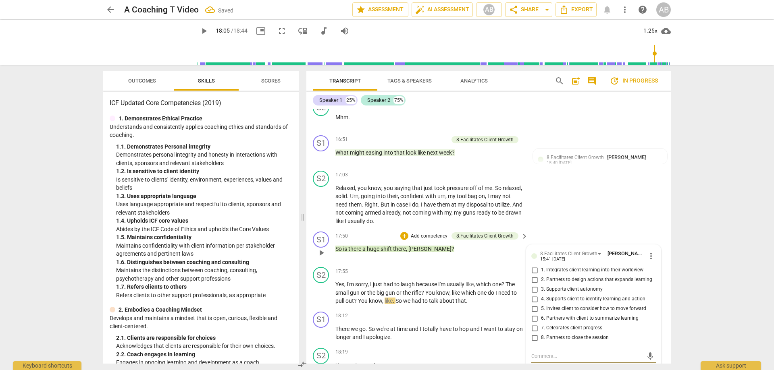
click at [515, 225] on input "7. Celebrates client progress" at bounding box center [534, 329] width 13 height 10
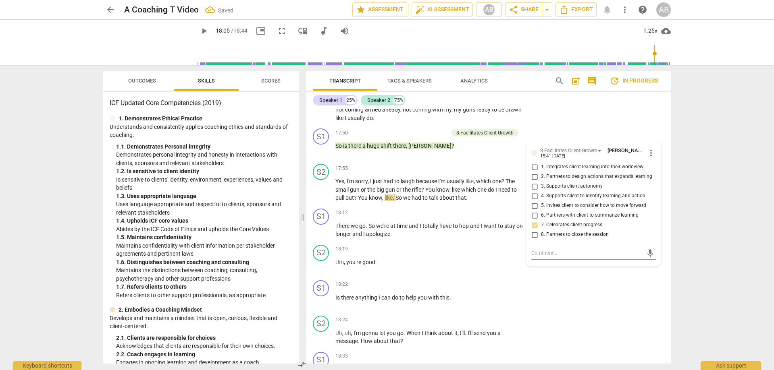
scroll to position [2303, 0]
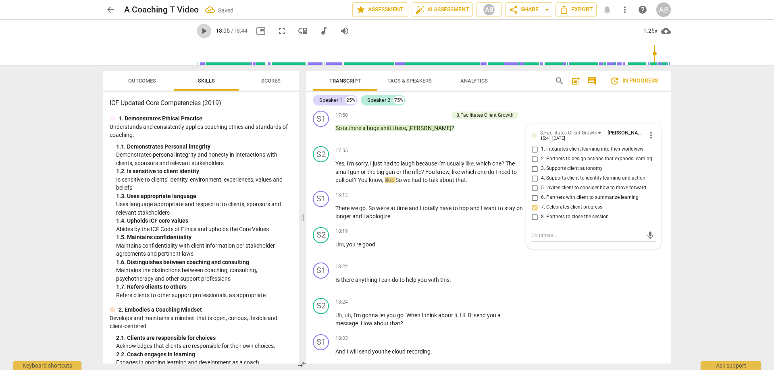
click at [199, 29] on span "play_arrow" at bounding box center [204, 31] width 10 height 10
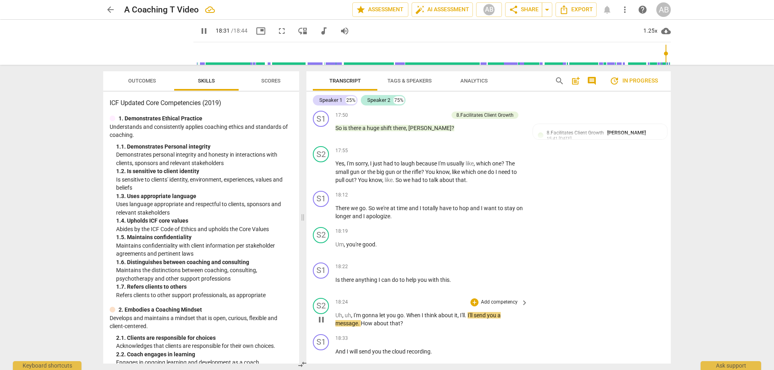
scroll to position [2343, 0]
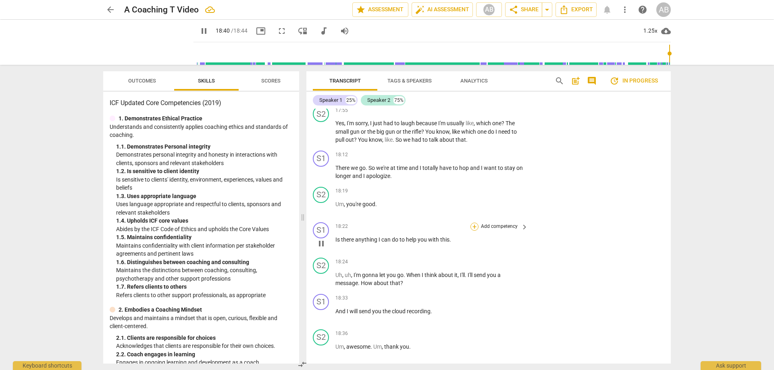
click at [476, 225] on div "+" at bounding box center [474, 227] width 8 height 8
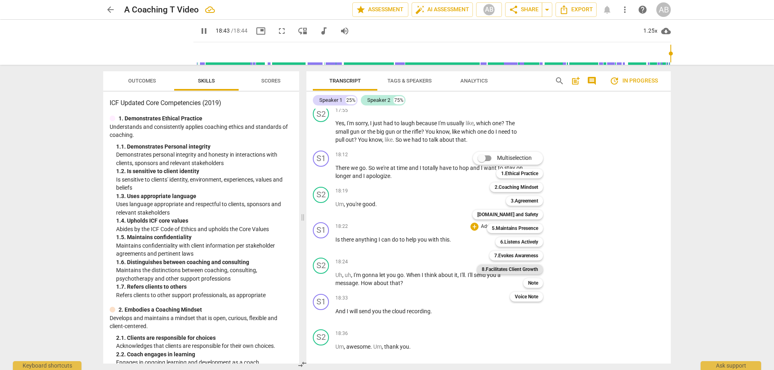
click at [515, 225] on b "8.Facilitates Client Growth" at bounding box center [510, 270] width 56 height 10
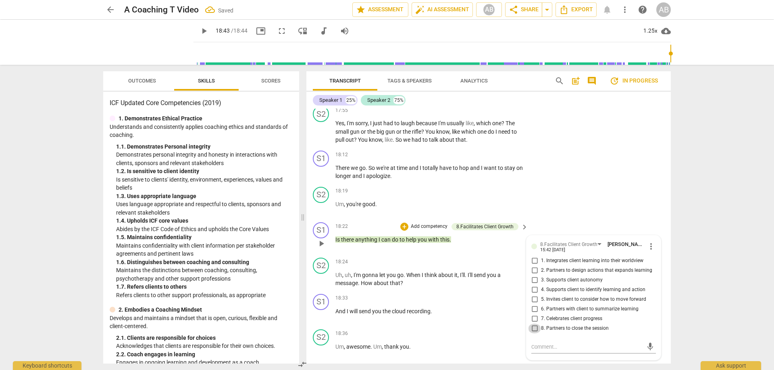
click at [515, 225] on input "8. Partners to close the session" at bounding box center [534, 329] width 13 height 10
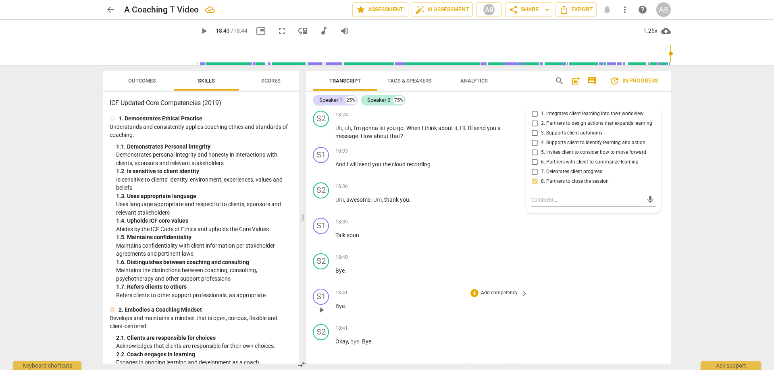
scroll to position [2504, 0]
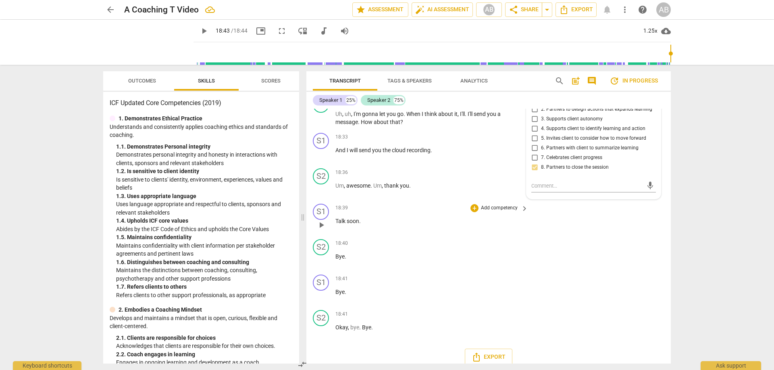
click at [458, 206] on div "18:39 + Add competency keyboard_arrow_right" at bounding box center [431, 208] width 193 height 9
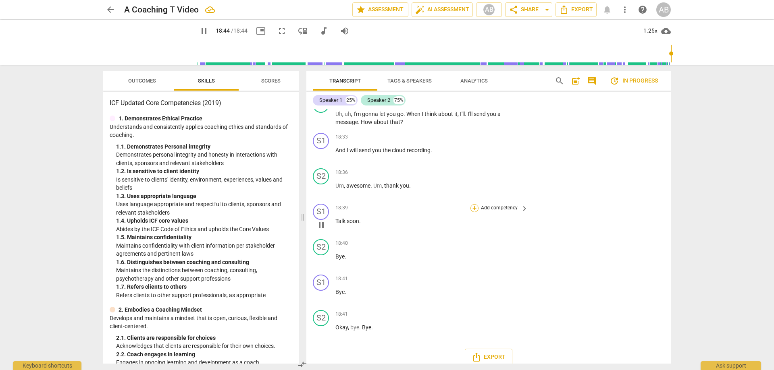
click at [471, 206] on div "+" at bounding box center [474, 208] width 8 height 8
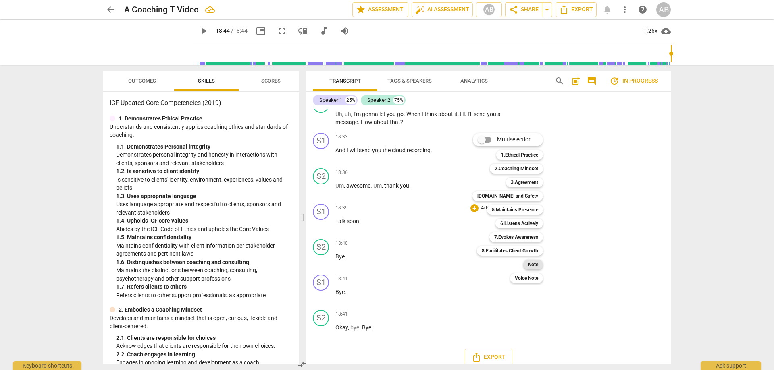
click at [515, 225] on b "Note" at bounding box center [533, 265] width 10 height 10
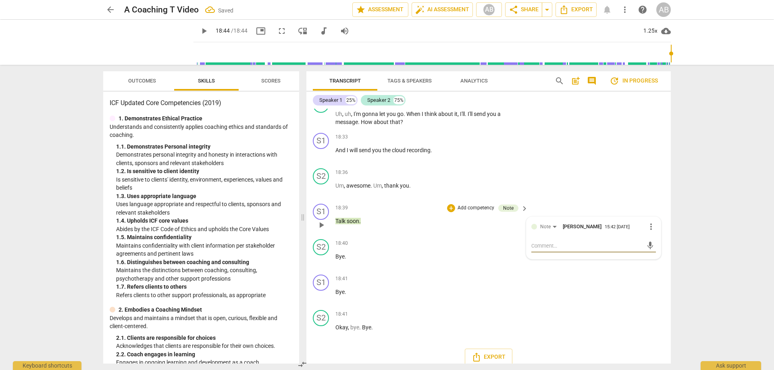
click at [515, 225] on textarea at bounding box center [587, 246] width 112 height 8
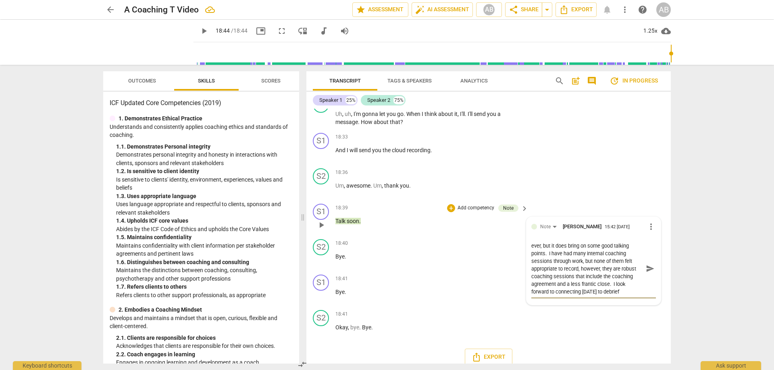
scroll to position [15, 0]
click at [515, 225] on span "send" at bounding box center [650, 268] width 9 height 9
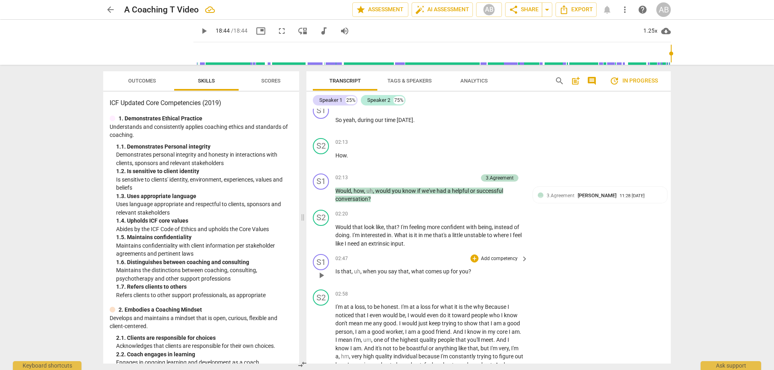
scroll to position [282, 0]
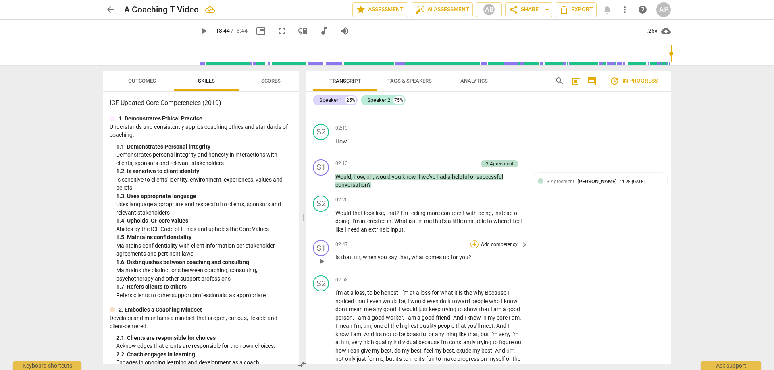
click at [473, 225] on div "+" at bounding box center [474, 245] width 8 height 8
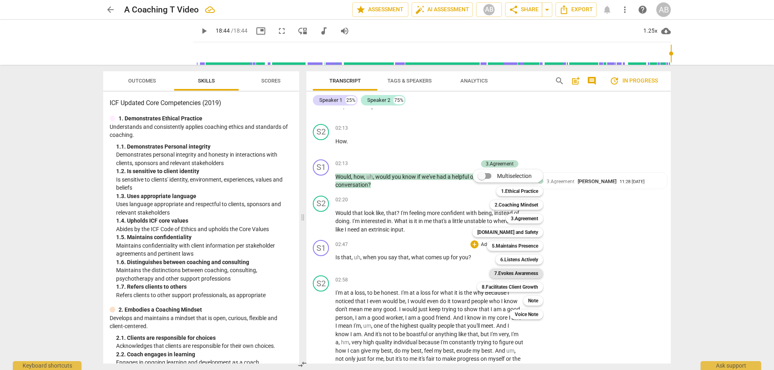
click at [515, 225] on b "7.Evokes Awareness" at bounding box center [516, 274] width 44 height 10
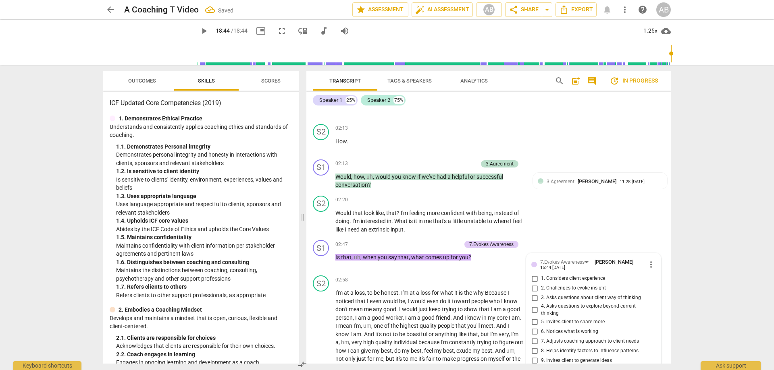
scroll to position [444, 0]
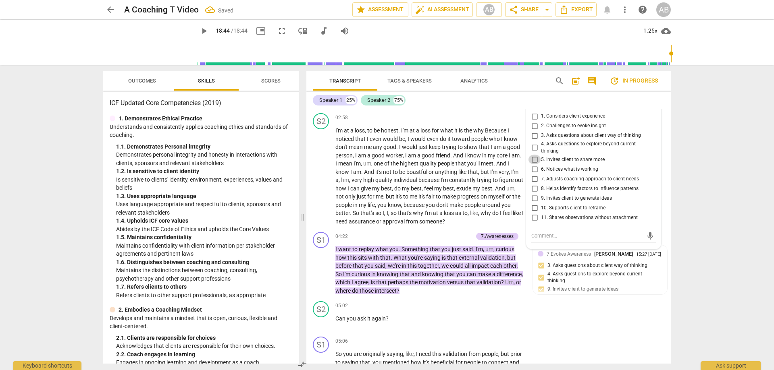
click at [515, 159] on input "5. Invites client to share more" at bounding box center [534, 160] width 13 height 10
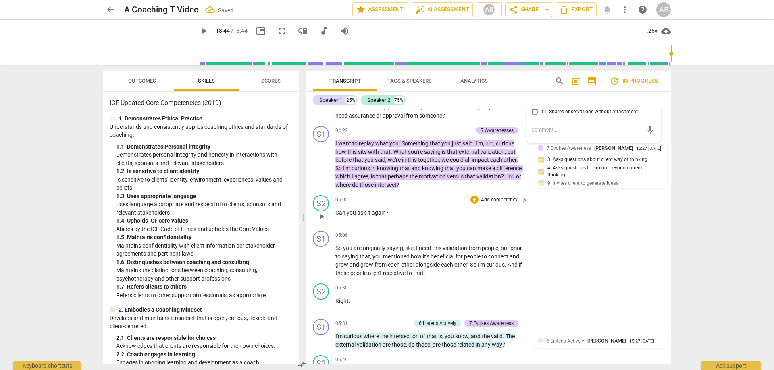
scroll to position [565, 0]
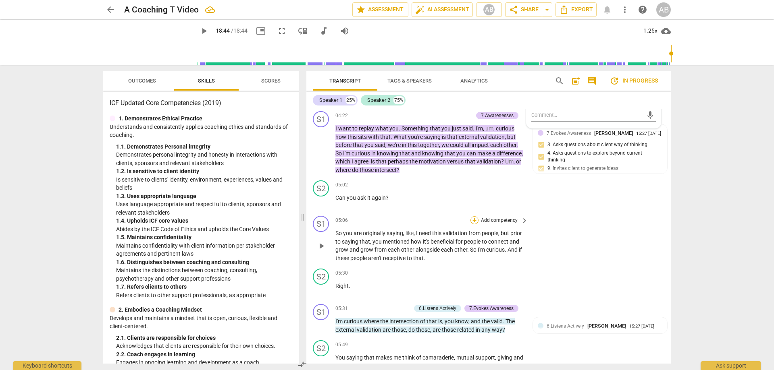
click at [471, 221] on div "+" at bounding box center [474, 220] width 8 height 8
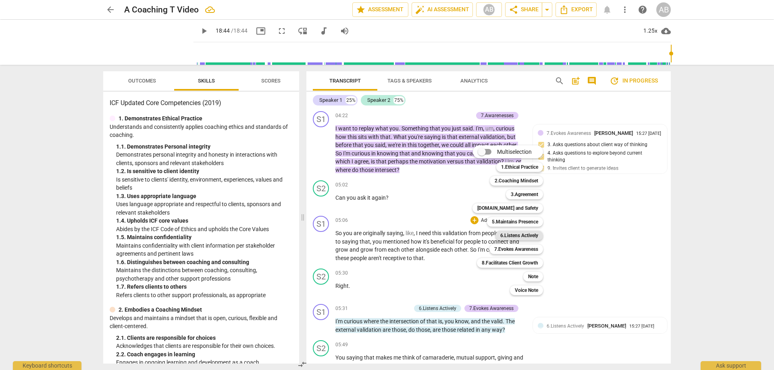
click at [503, 225] on b "6.Listens Actively" at bounding box center [519, 236] width 38 height 10
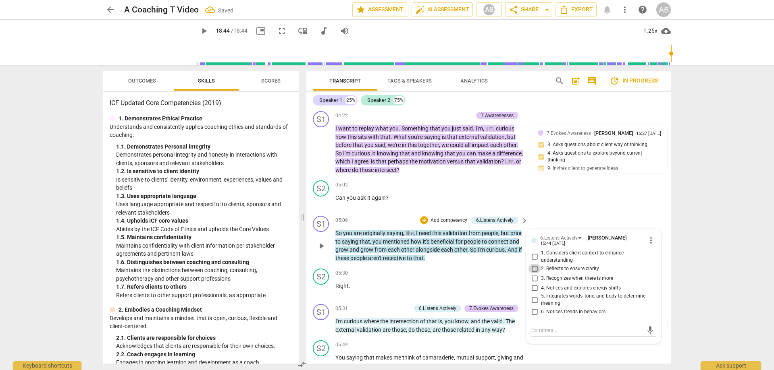
click at [515, 225] on input "2. Reflects to ensure clarity" at bounding box center [534, 269] width 13 height 10
click at [515, 225] on label "5. Integrates words, tone, and body to determine meaning" at bounding box center [590, 300] width 125 height 14
click at [515, 225] on input "5. Integrates words, tone, and body to determine meaning" at bounding box center [534, 300] width 13 height 10
click at [515, 207] on div "S2 play_arrow pause 05:02 + Add competency keyboard_arrow_right Can you ask it …" at bounding box center [488, 194] width 364 height 35
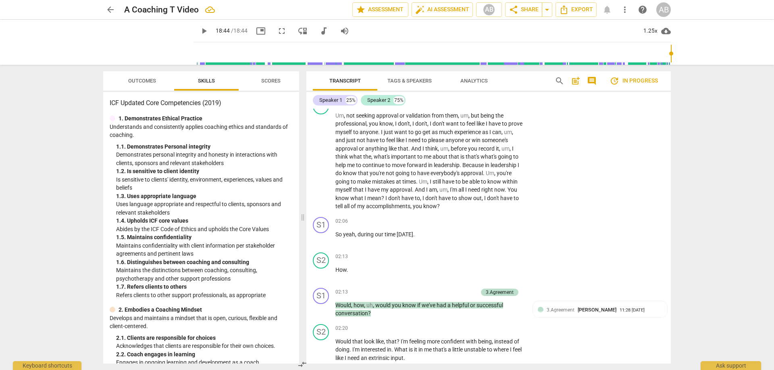
scroll to position [42, 0]
